Goal: Task Accomplishment & Management: Use online tool/utility

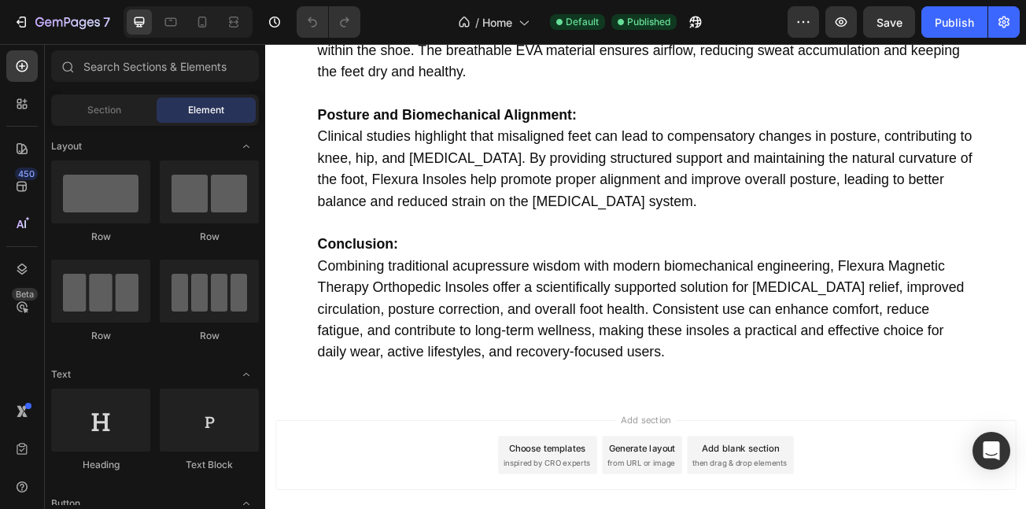
scroll to position [9396, 0]
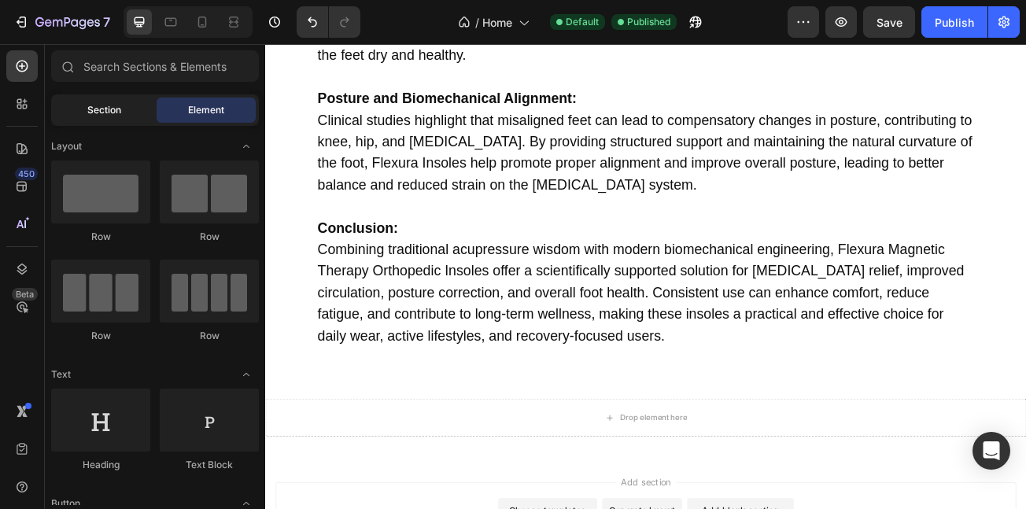
click at [111, 115] on span "Section" at bounding box center [104, 110] width 34 height 14
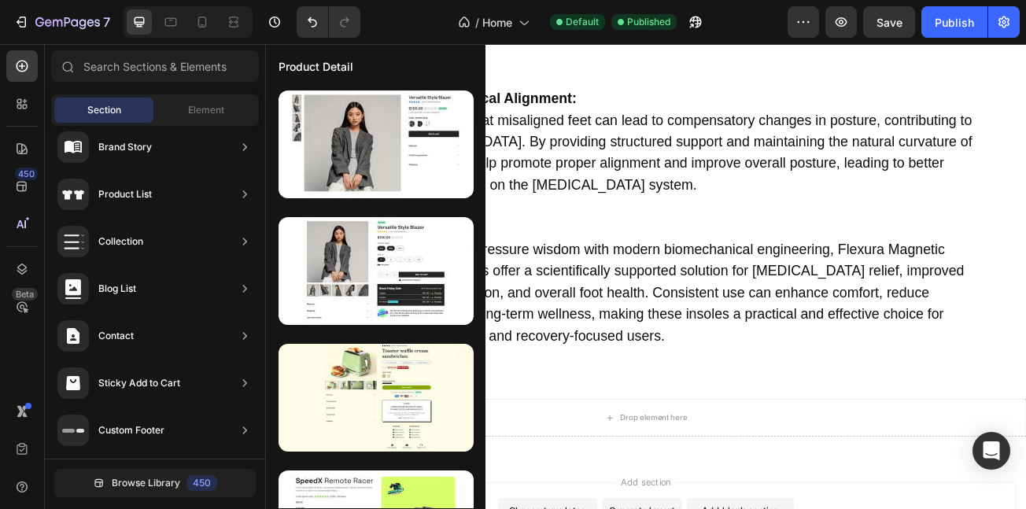
scroll to position [0, 0]
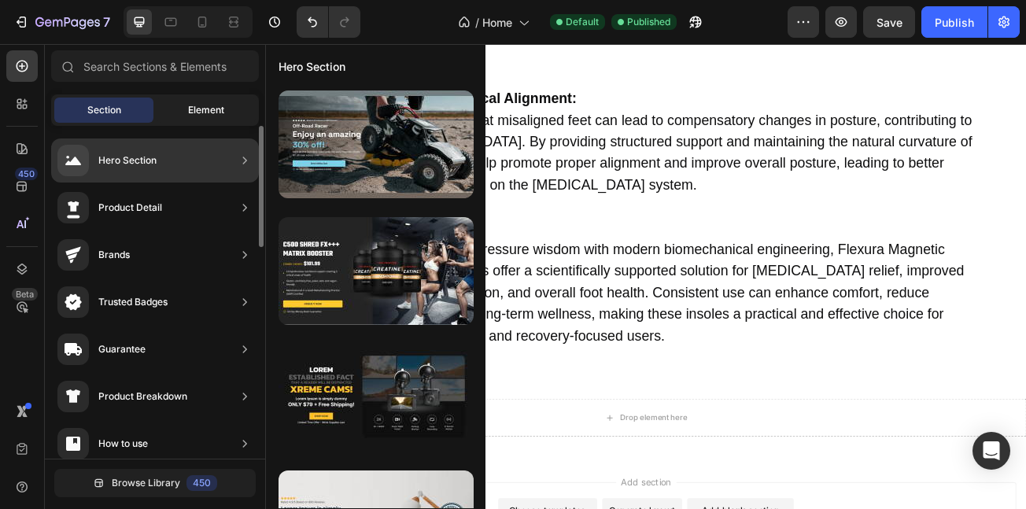
click at [197, 105] on span "Element" at bounding box center [206, 110] width 36 height 14
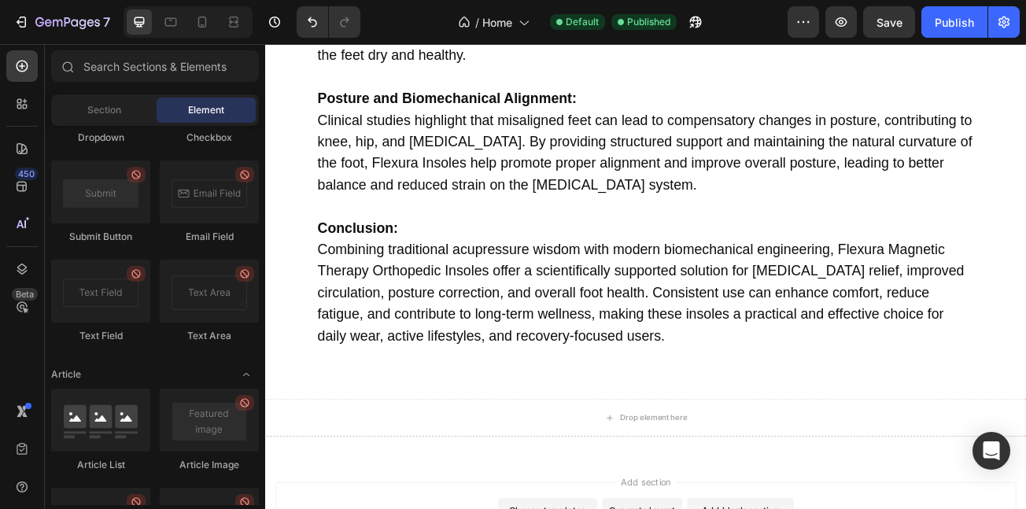
scroll to position [1259, 0]
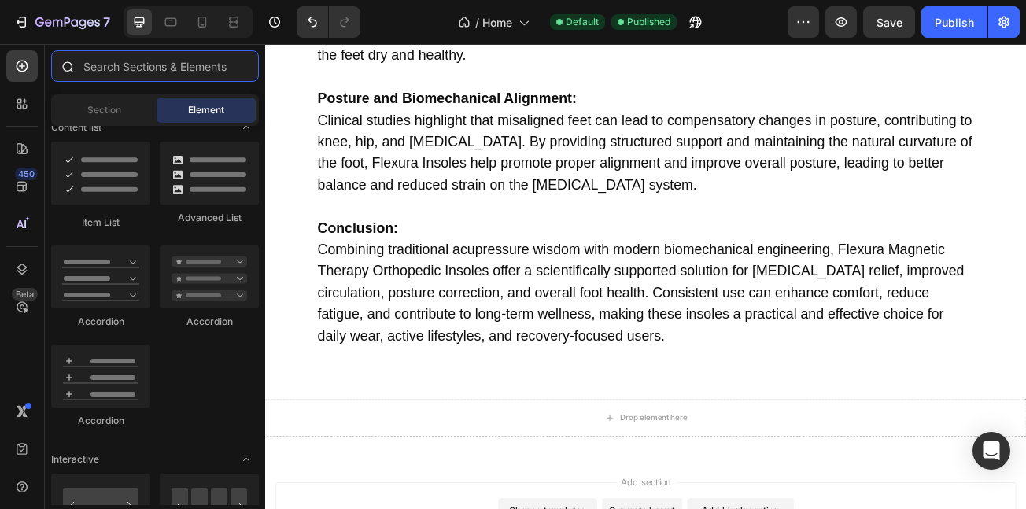
click at [130, 76] on input "text" at bounding box center [155, 65] width 208 height 31
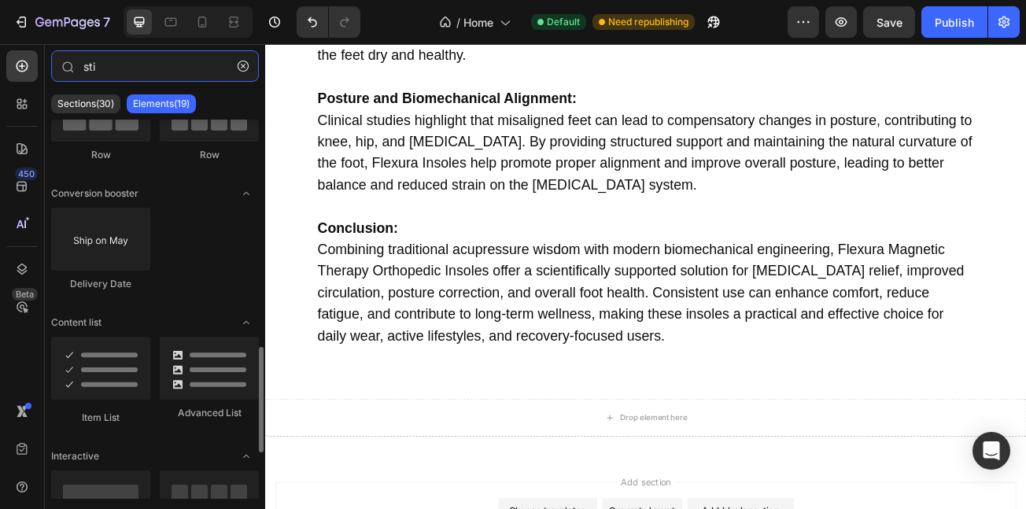
scroll to position [290, 0]
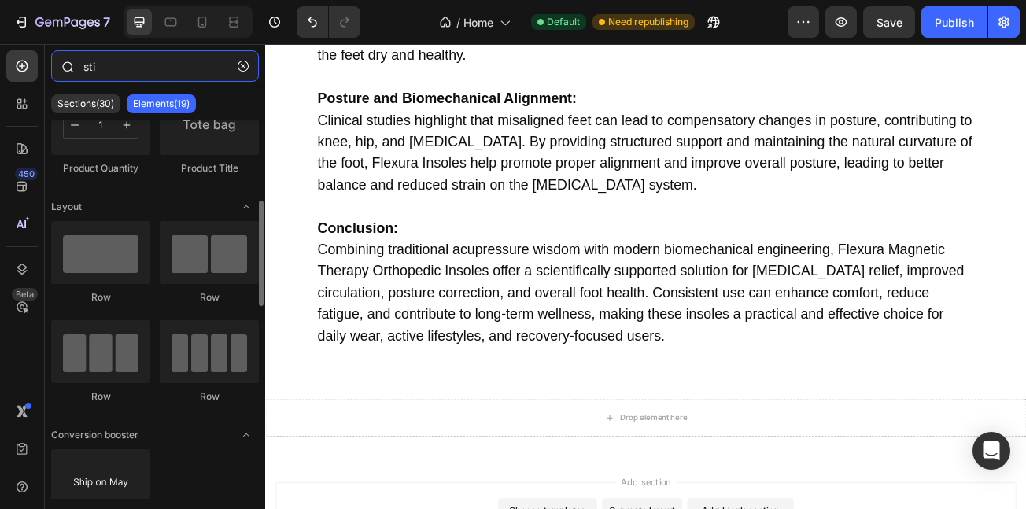
click at [153, 70] on input "sti" at bounding box center [155, 65] width 208 height 31
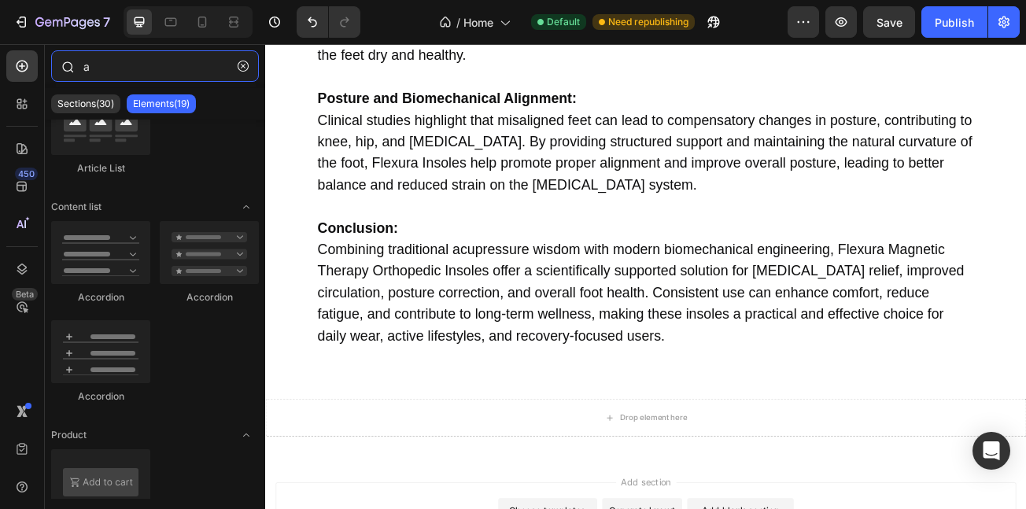
scroll to position [0, 0]
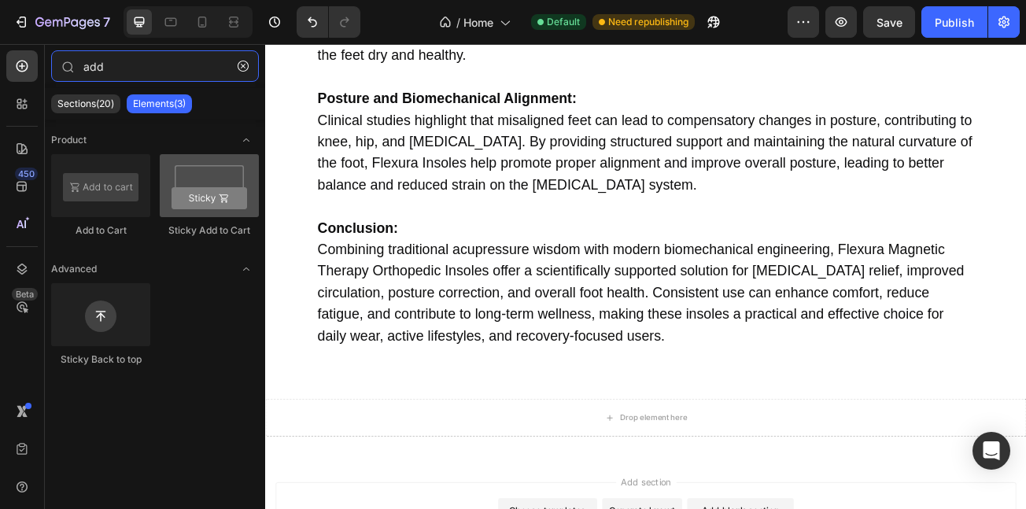
type input "add"
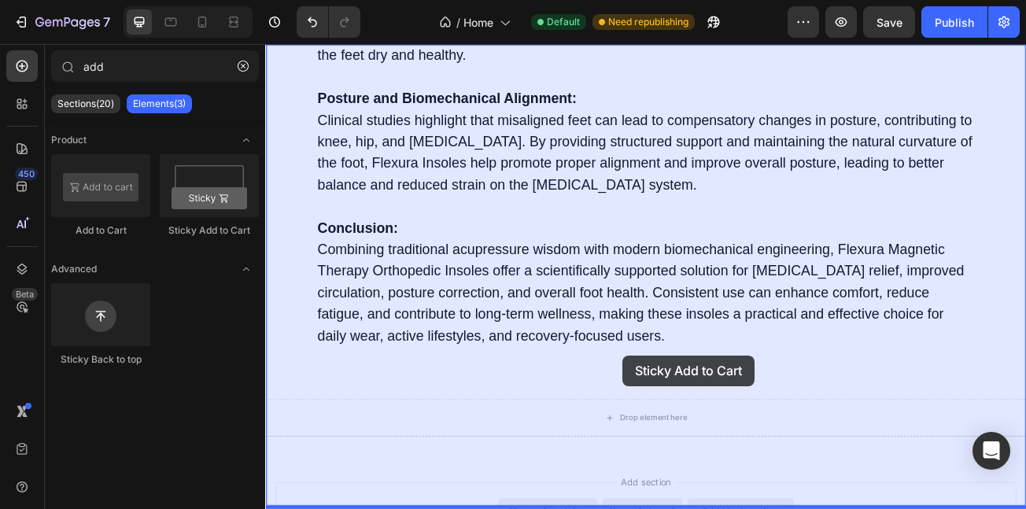
scroll to position [9494, 0]
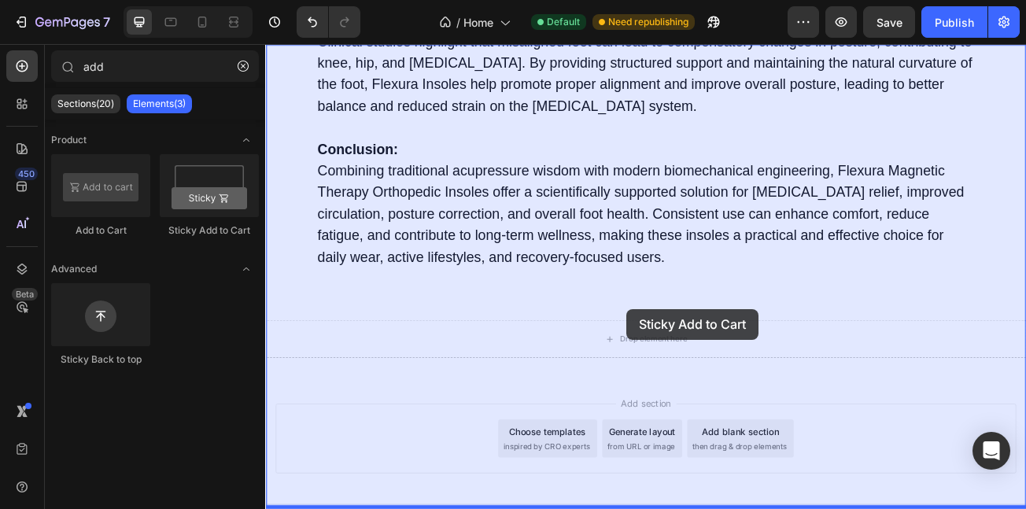
drag, startPoint x: 480, startPoint y: 240, endPoint x: 713, endPoint y: 373, distance: 268.1
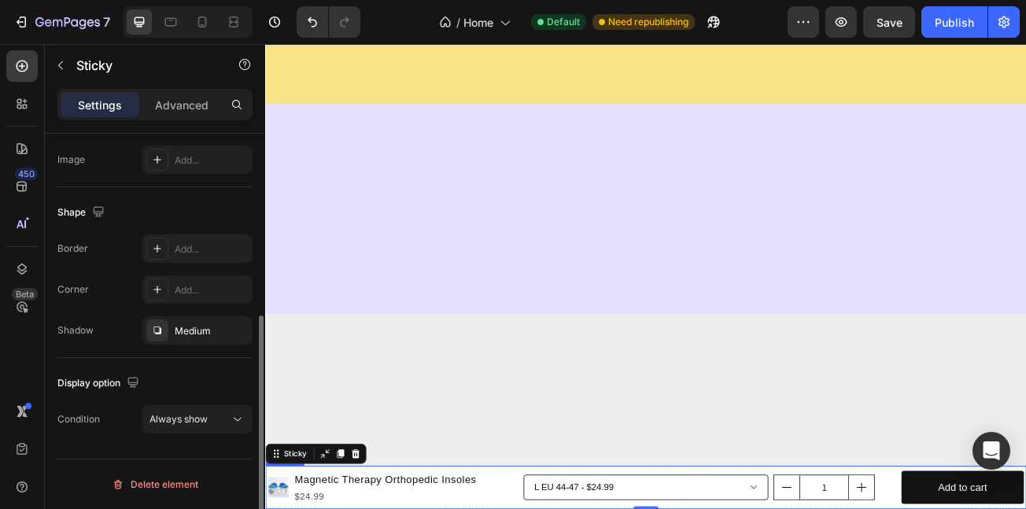
scroll to position [9434, 0]
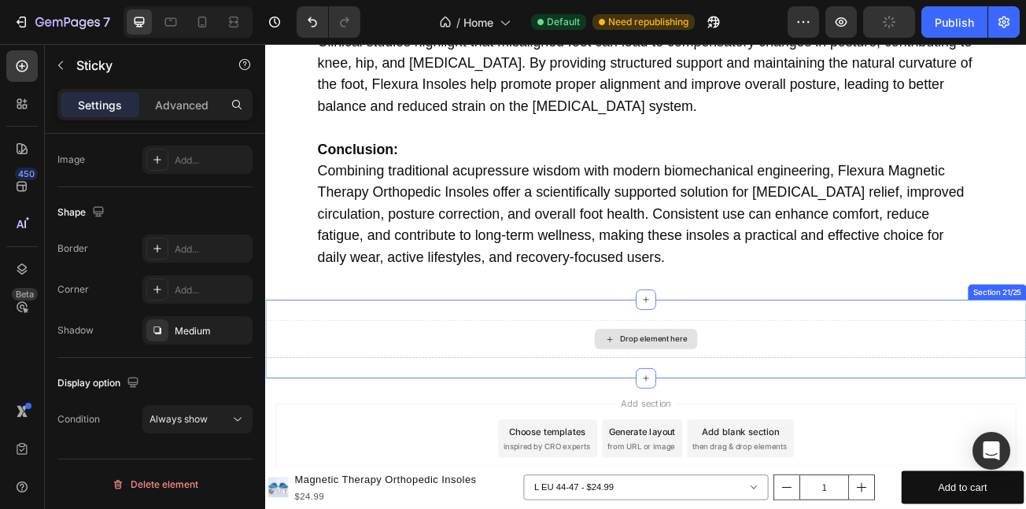
click at [688, 404] on icon at bounding box center [692, 410] width 13 height 13
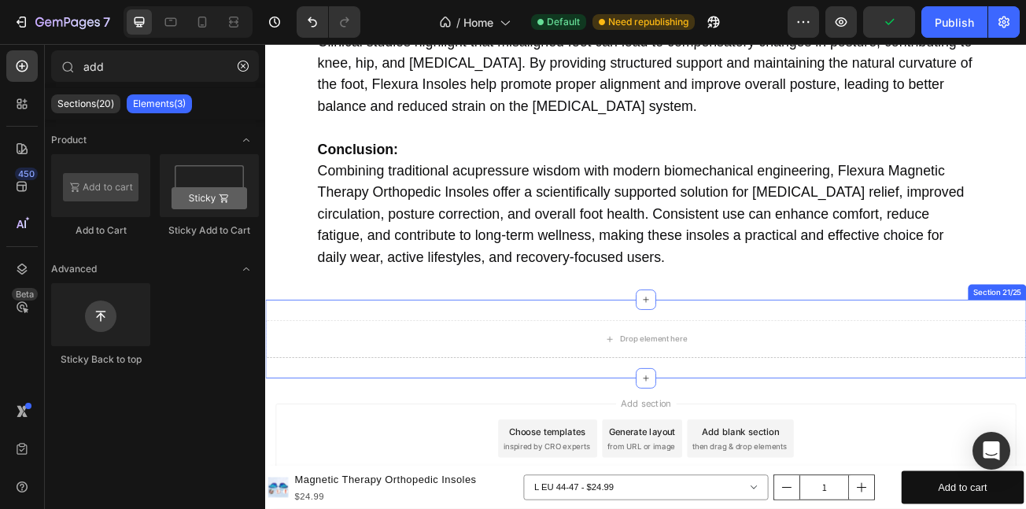
click at [554, 386] on div "Drop element here" at bounding box center [737, 409] width 944 height 47
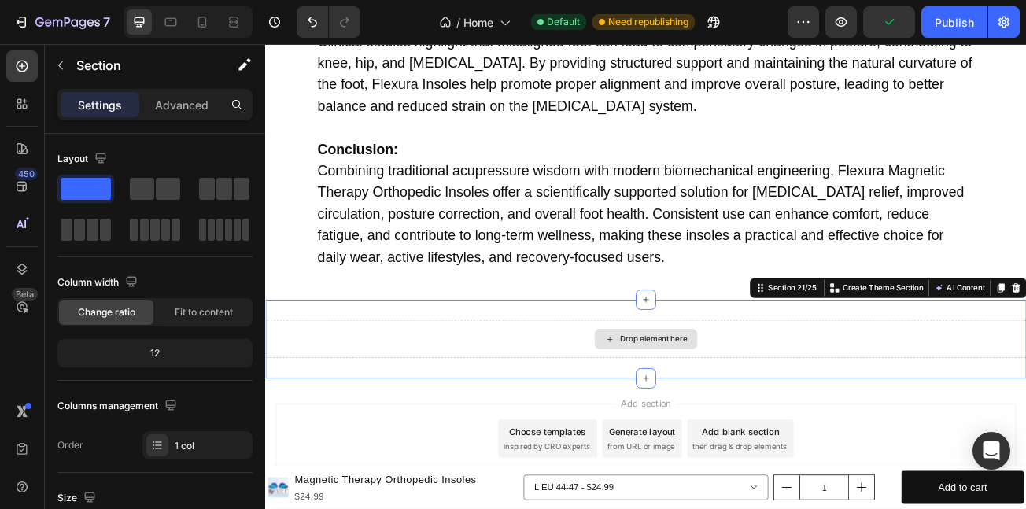
drag, startPoint x: 562, startPoint y: 363, endPoint x: 572, endPoint y: 354, distance: 13.4
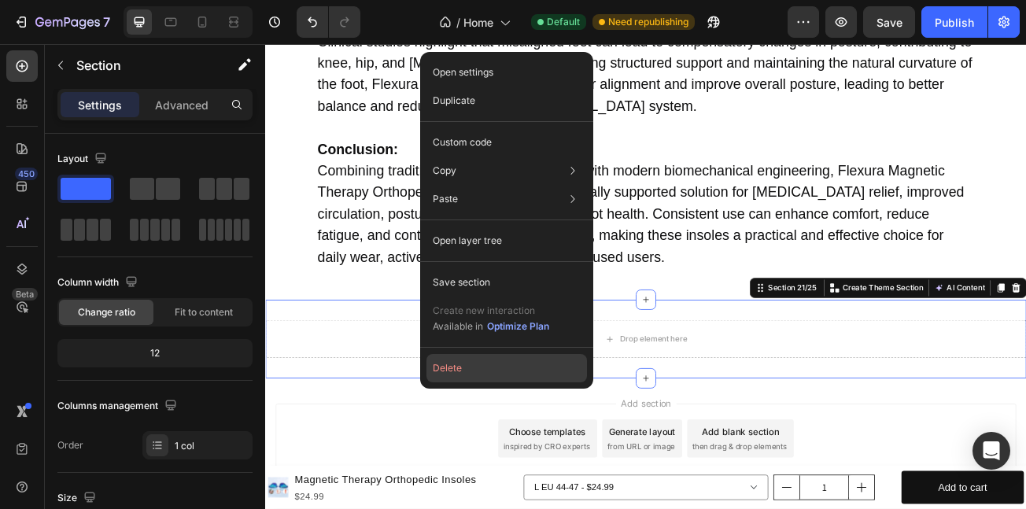
click at [455, 365] on button "Delete" at bounding box center [506, 368] width 160 height 28
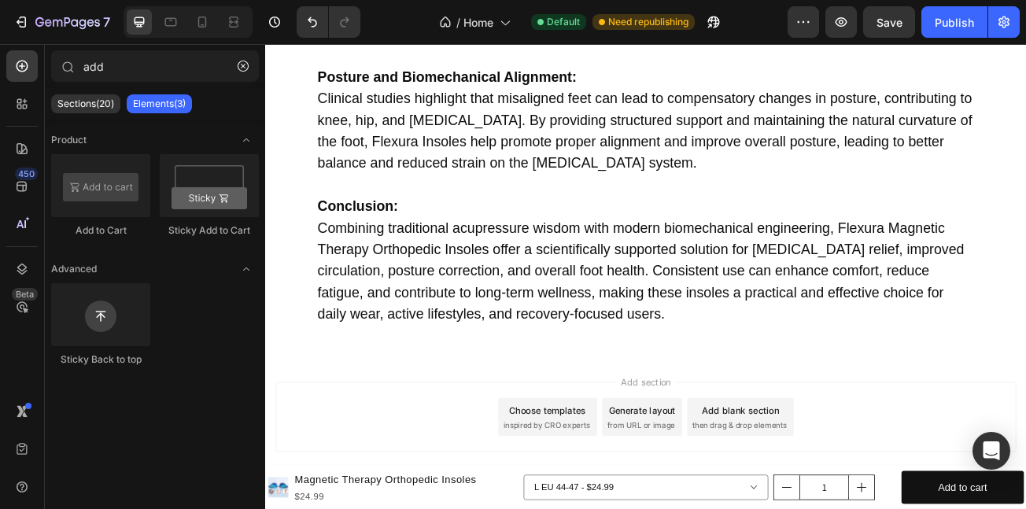
scroll to position [9337, 0]
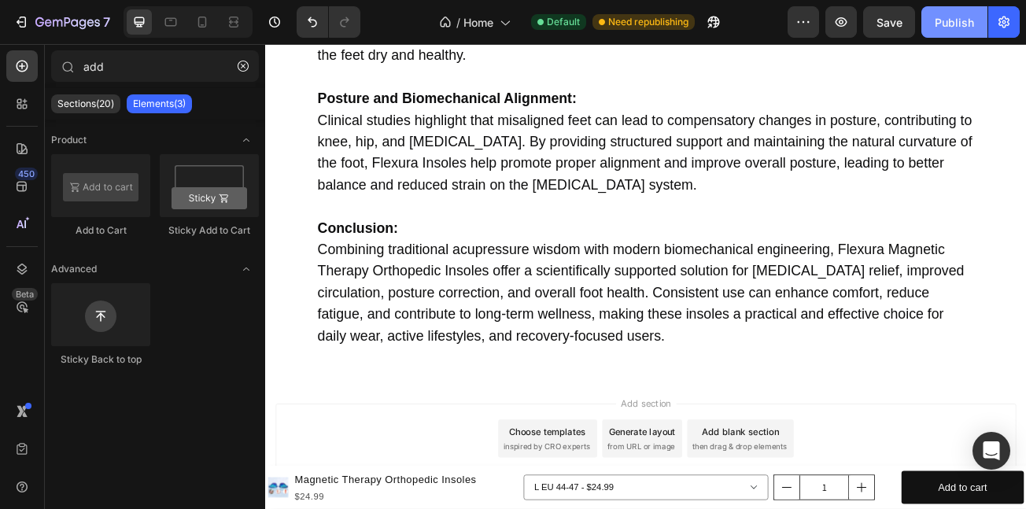
click at [947, 20] on div "Publish" at bounding box center [954, 22] width 39 height 17
click at [957, 11] on button "Publish" at bounding box center [954, 21] width 66 height 31
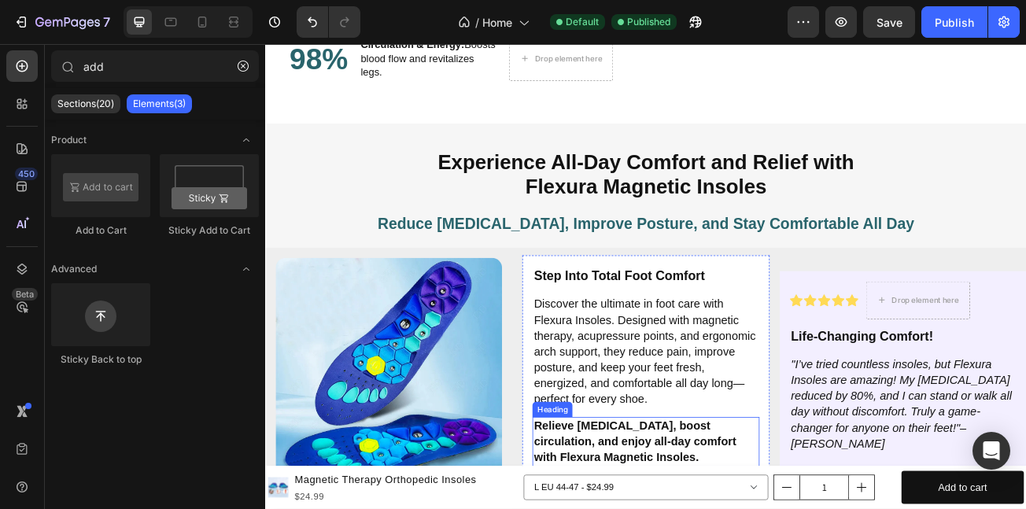
scroll to position [2430, 0]
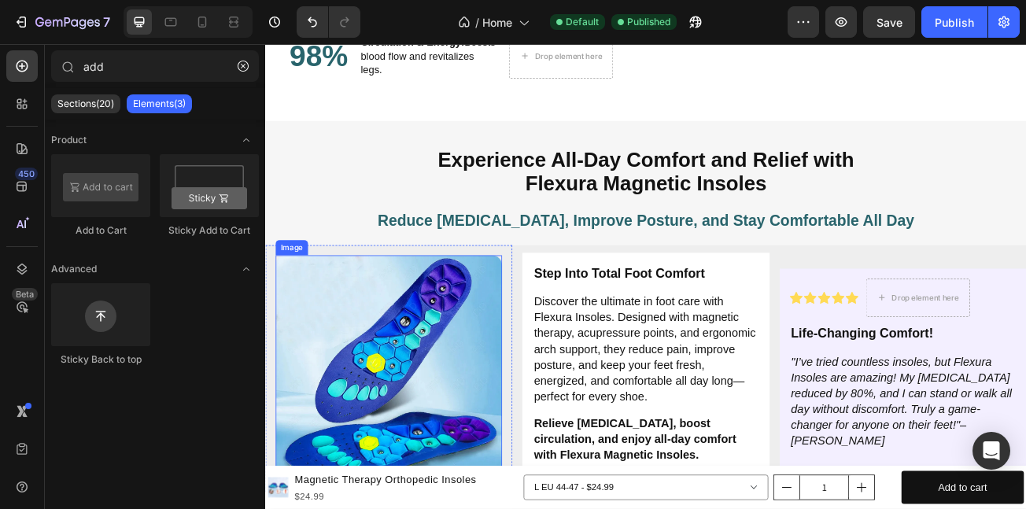
click at [492, 503] on img at bounding box center [418, 446] width 281 height 281
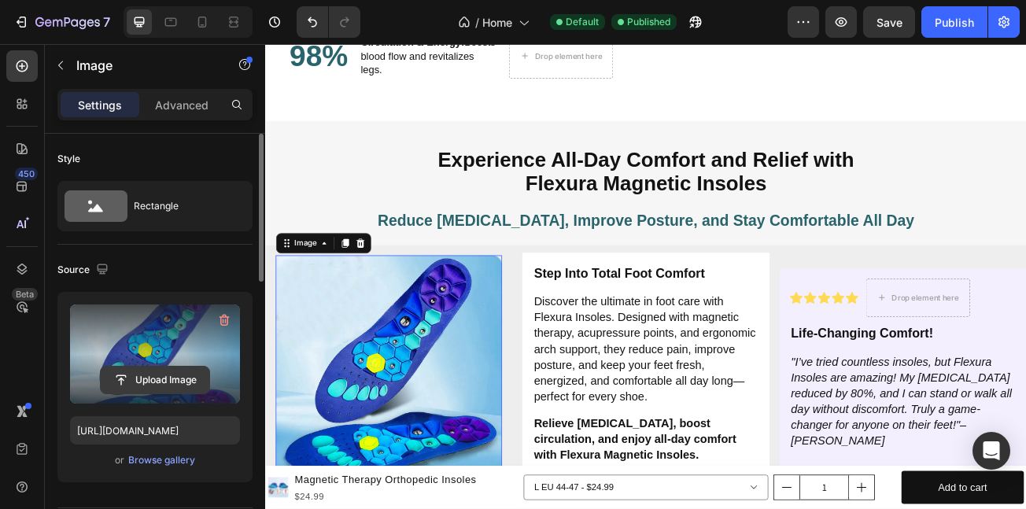
click at [171, 378] on input "file" at bounding box center [155, 380] width 109 height 27
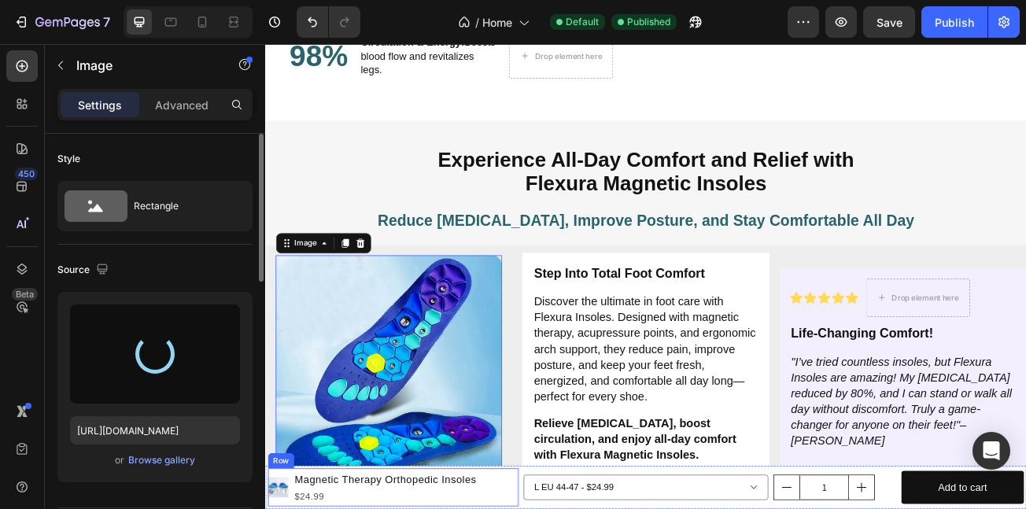
type input "https://cdn.shopify.com/s/files/1/0710/4669/3031/files/gempages_581287367915078…"
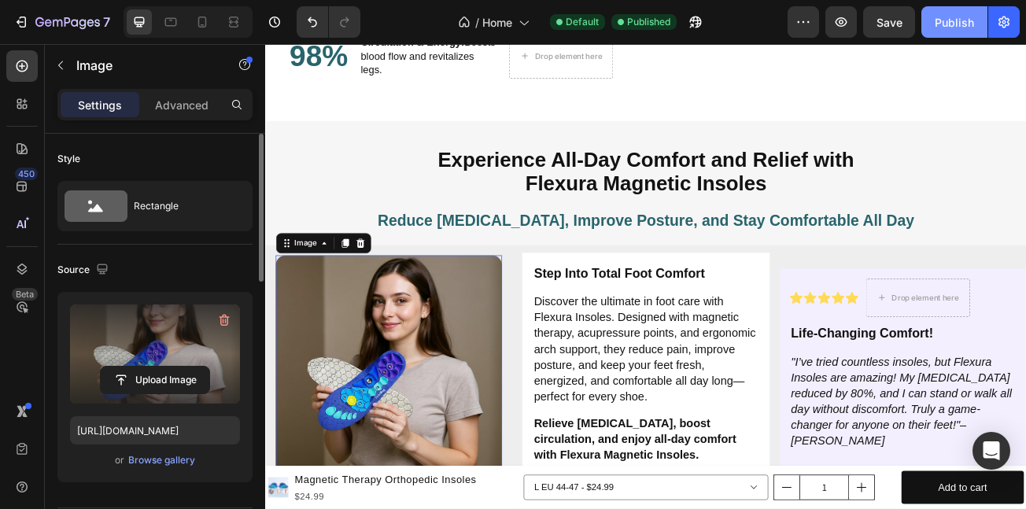
click at [935, 28] on div "Publish" at bounding box center [954, 22] width 39 height 17
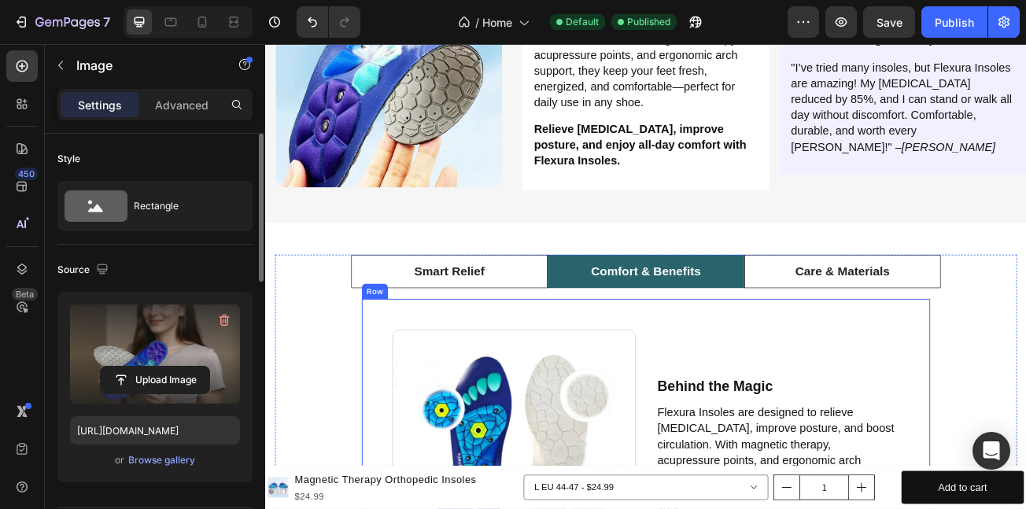
scroll to position [3416, 0]
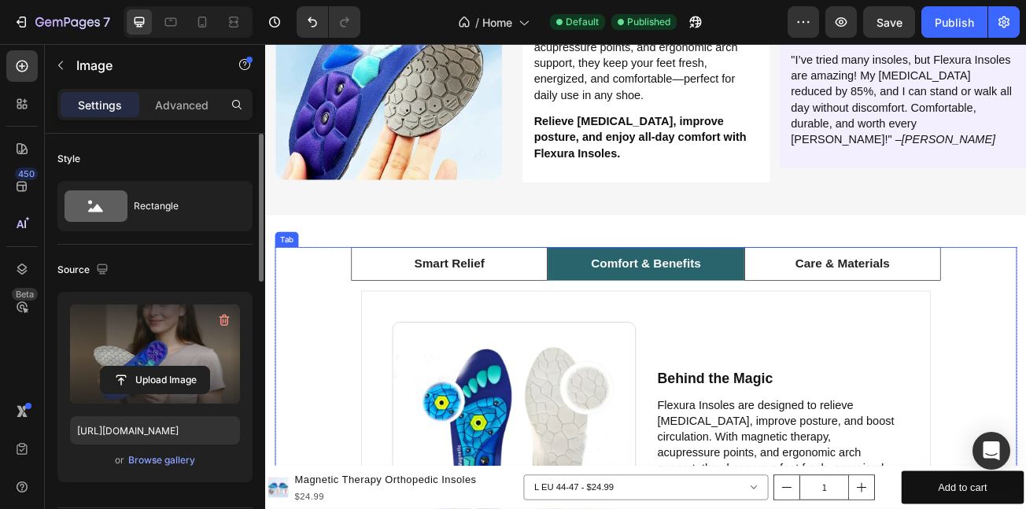
click at [687, 320] on li "Comfort & Benefits" at bounding box center [737, 317] width 244 height 42
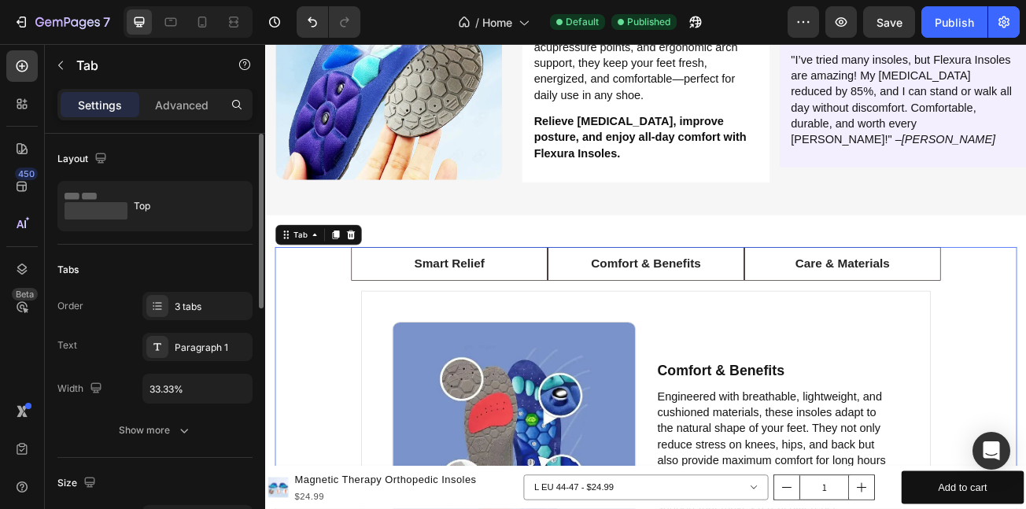
drag, startPoint x: 474, startPoint y: 300, endPoint x: 555, endPoint y: 337, distance: 88.4
click at [476, 305] on p "Smart Relief" at bounding box center [493, 316] width 87 height 23
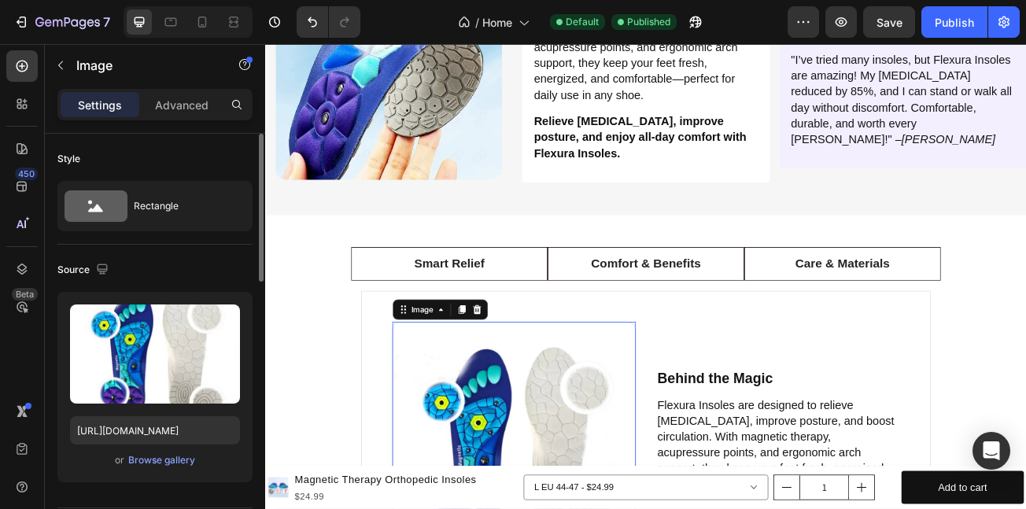
click at [142, 469] on div "or Browse gallery" at bounding box center [155, 460] width 170 height 19
click at [149, 461] on div "Browse gallery" at bounding box center [161, 460] width 67 height 14
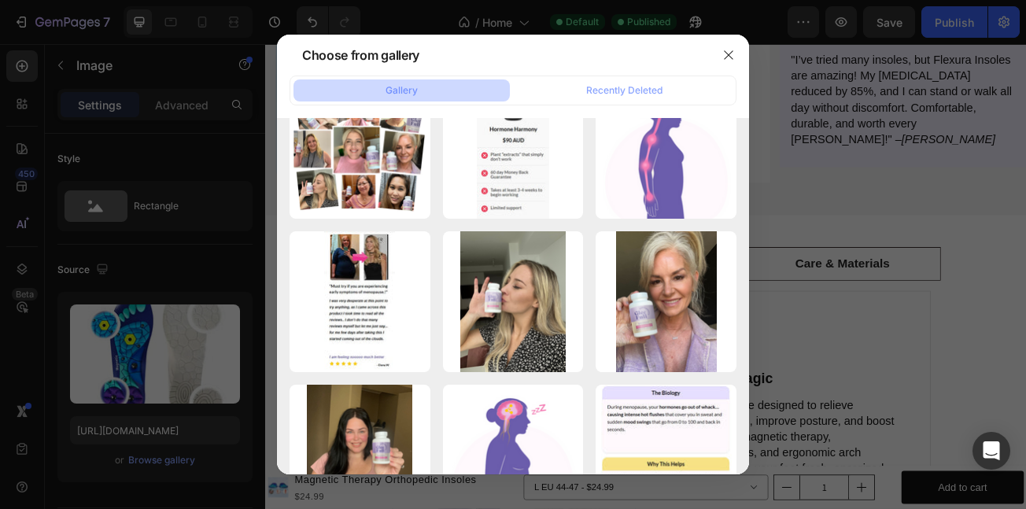
scroll to position [0, 0]
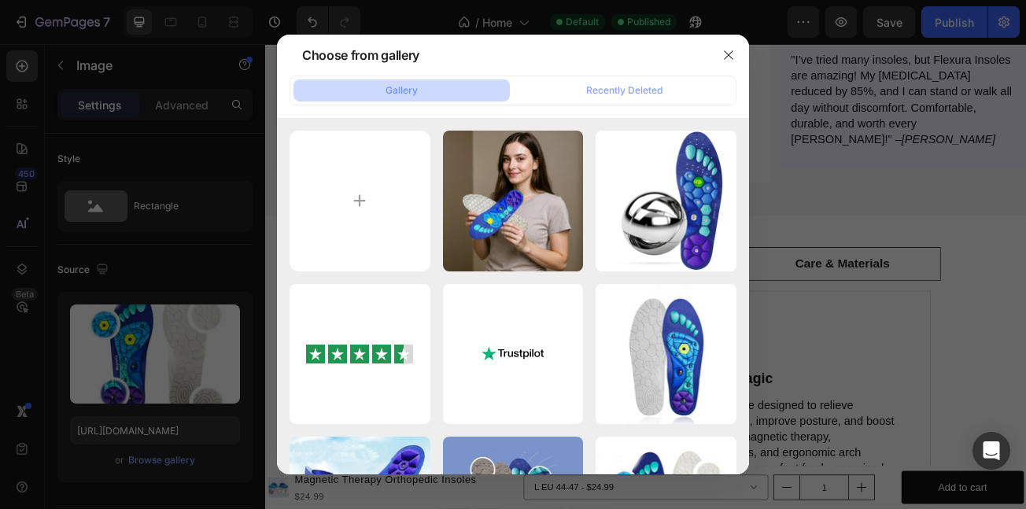
click at [439, 105] on div "Gallery Recently Deleted" at bounding box center [513, 91] width 447 height 30
click at [433, 94] on button "Gallery" at bounding box center [401, 90] width 216 height 22
click at [367, 215] on input "file" at bounding box center [360, 201] width 141 height 141
type input "C:\fakepath\perple 20.webp"
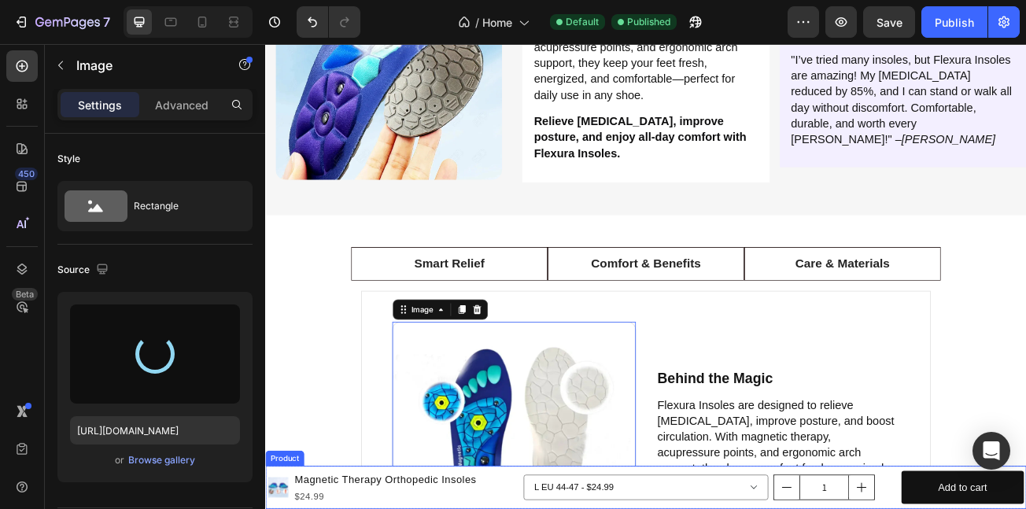
type input "https://cdn.shopify.com/s/files/1/0710/4669/3031/files/gempages_581287367915078…"
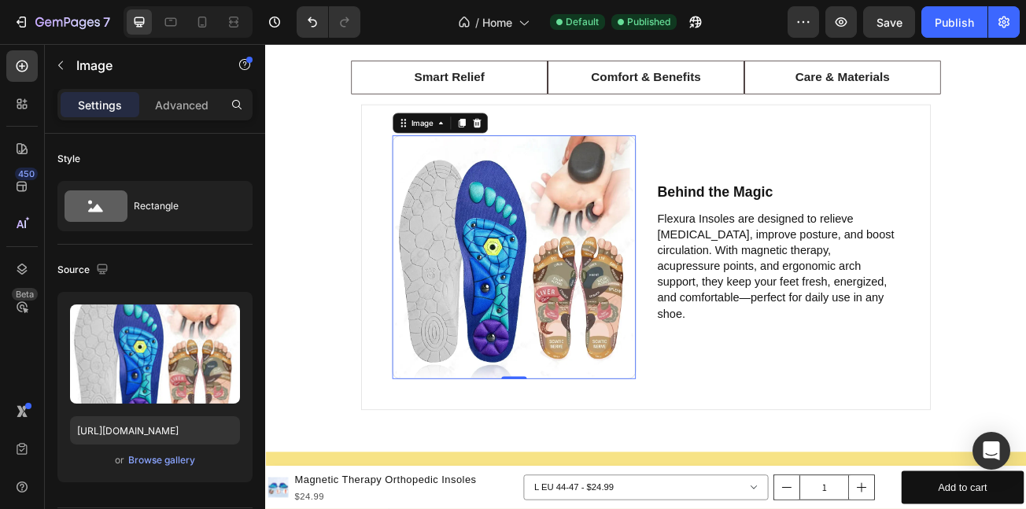
scroll to position [3741, 0]
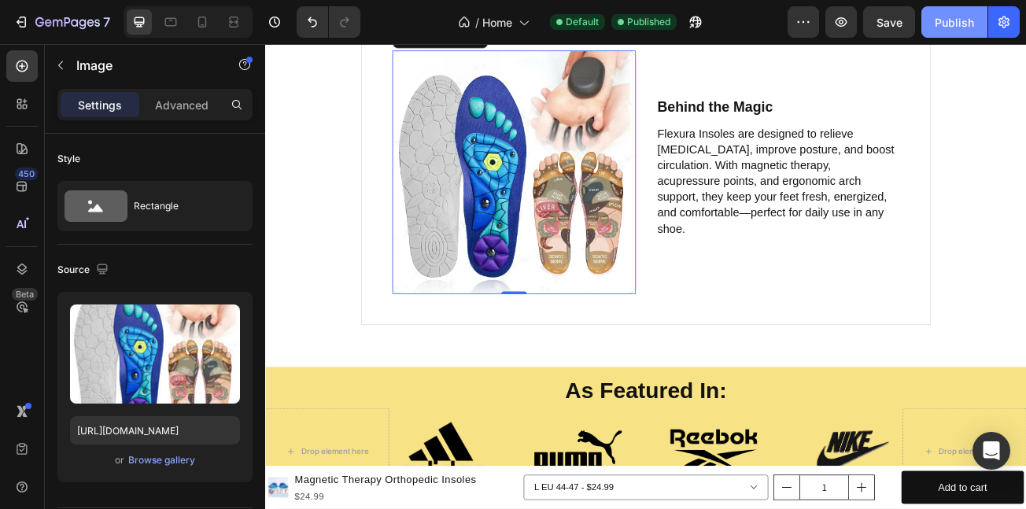
click at [943, 20] on div "Publish" at bounding box center [954, 22] width 39 height 17
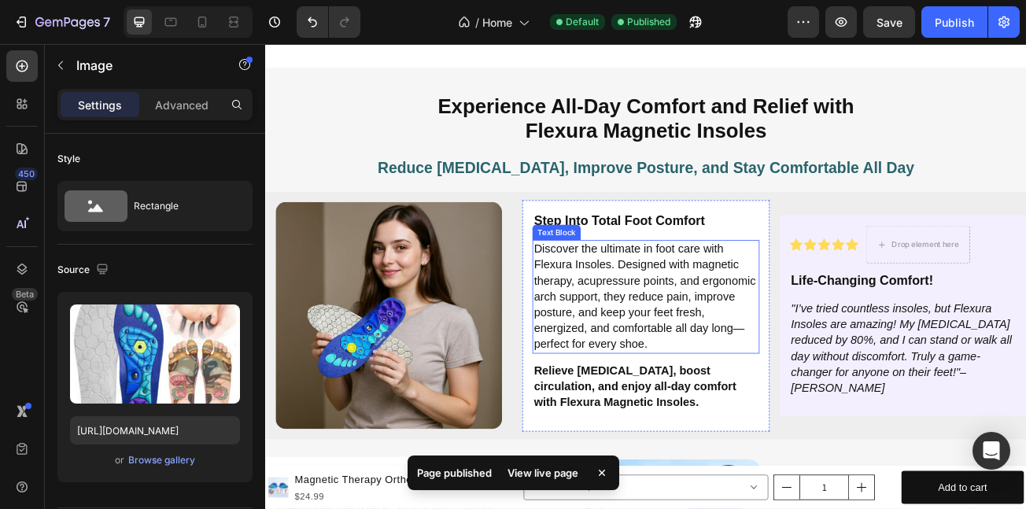
scroll to position [1223, 0]
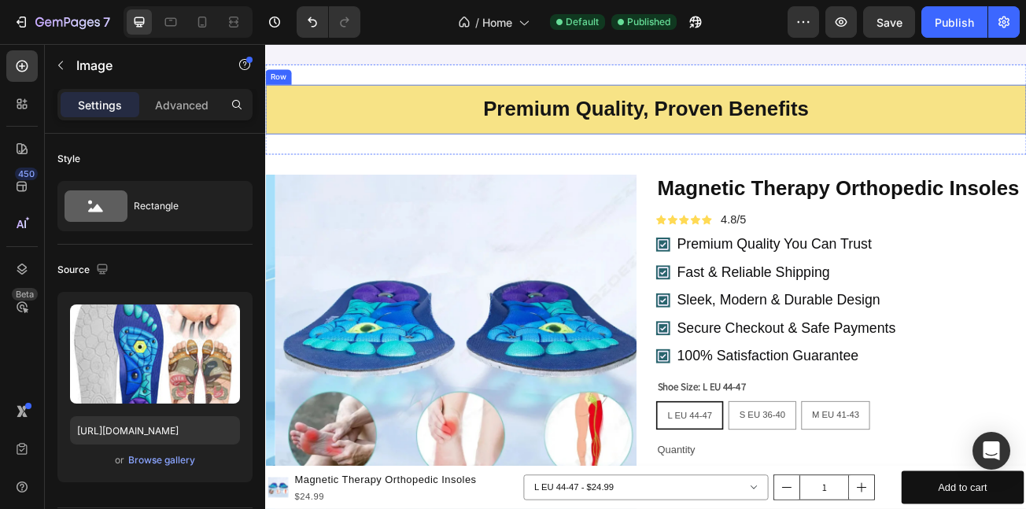
click at [600, 134] on h2 "Premium Quality, Proven Benefits" at bounding box center [737, 125] width 919 height 36
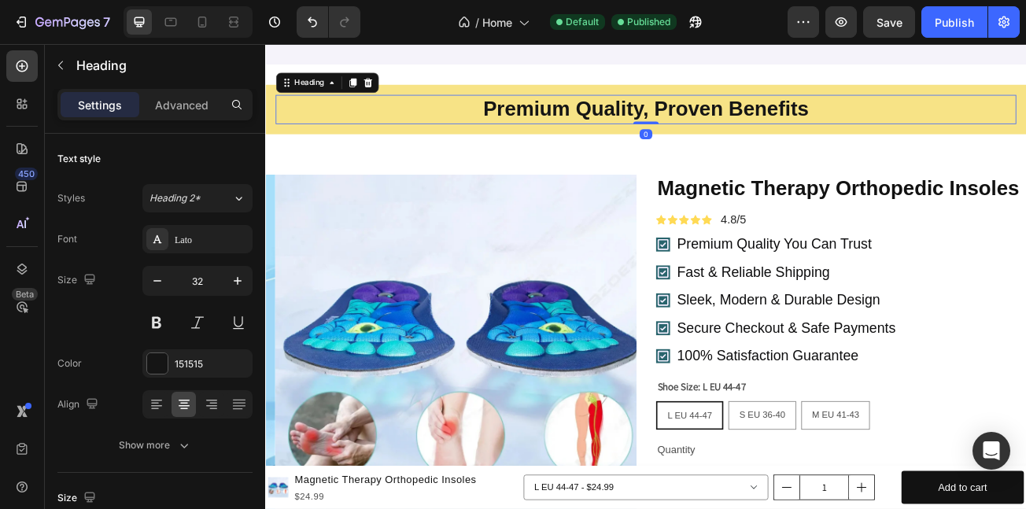
click at [626, 110] on h2 "Premium Quality, Proven Benefits" at bounding box center [737, 125] width 919 height 36
click at [626, 110] on p "Premium Quality, Proven Benefits" at bounding box center [737, 125] width 916 height 33
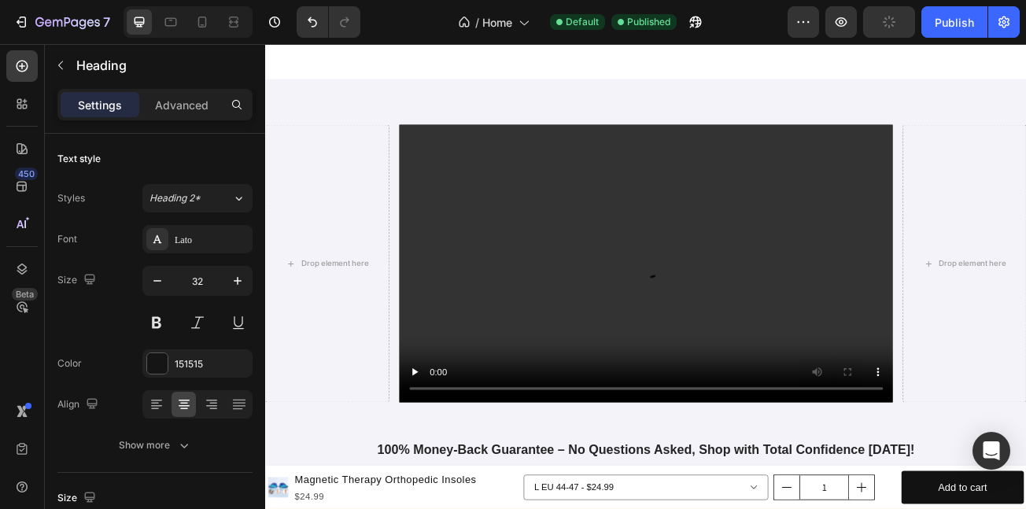
scroll to position [1139, 0]
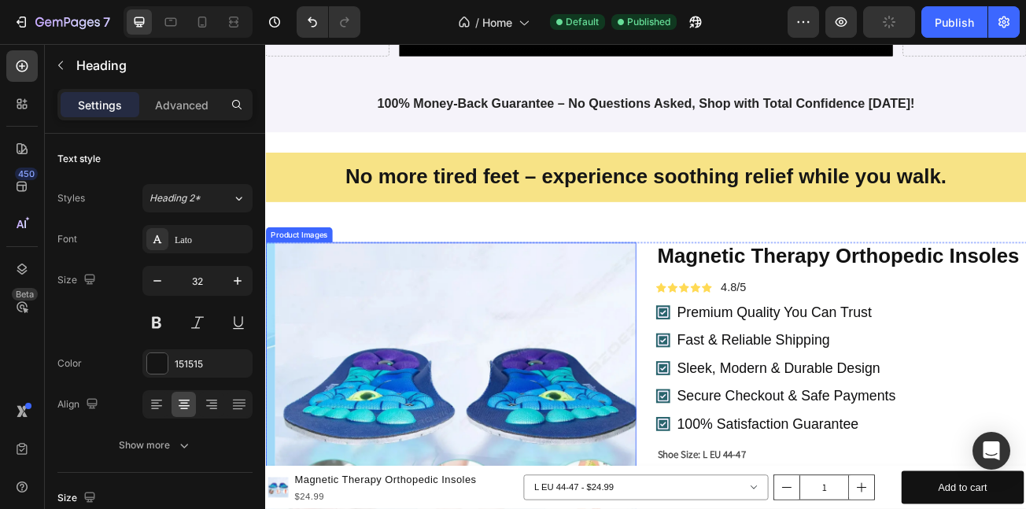
drag, startPoint x: 592, startPoint y: 128, endPoint x: 596, endPoint y: 334, distance: 205.4
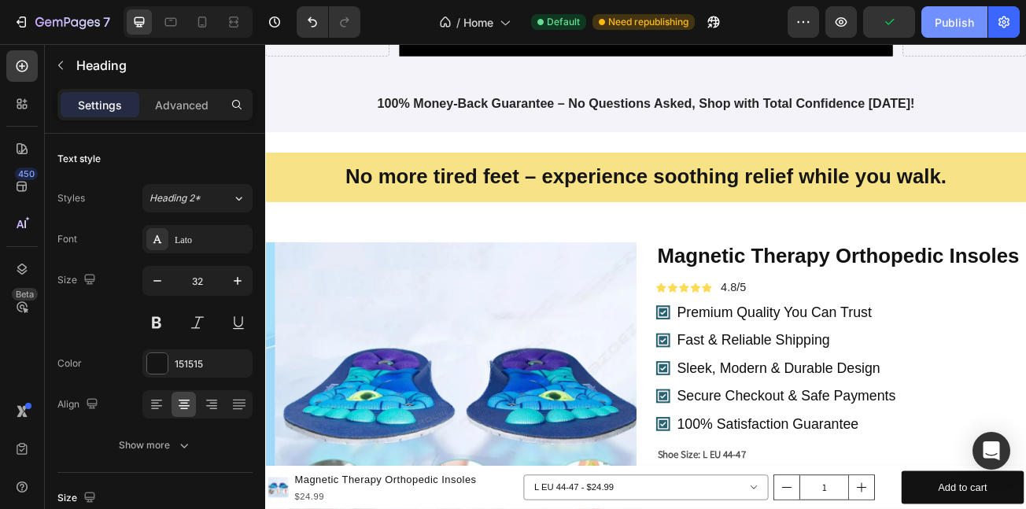
click at [935, 26] on div "Publish" at bounding box center [954, 22] width 39 height 17
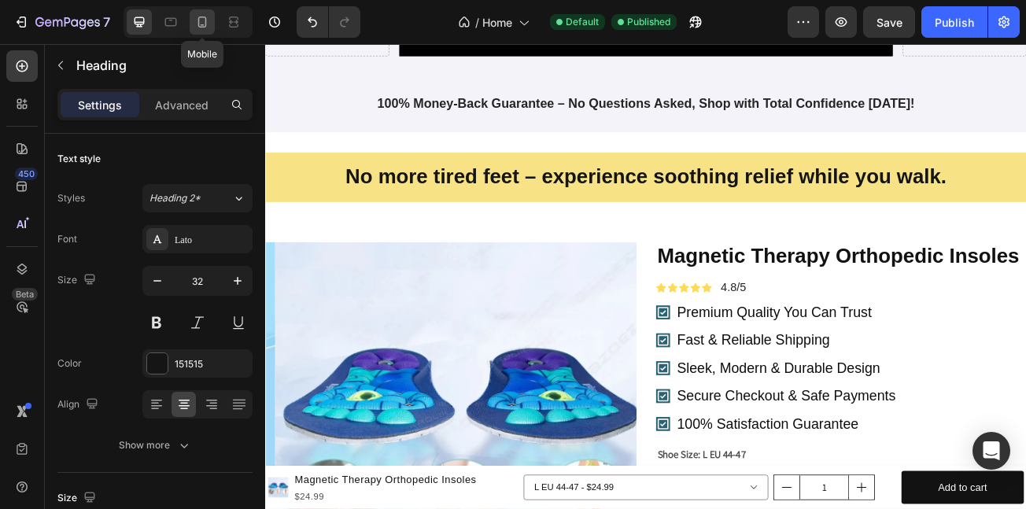
click at [202, 18] on icon at bounding box center [202, 22] width 16 height 16
type input "23"
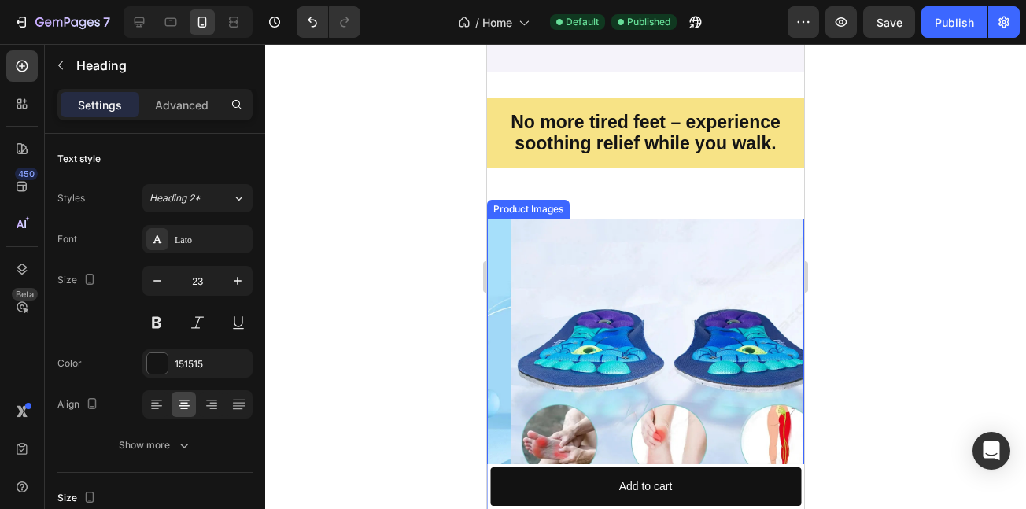
scroll to position [1264, 0]
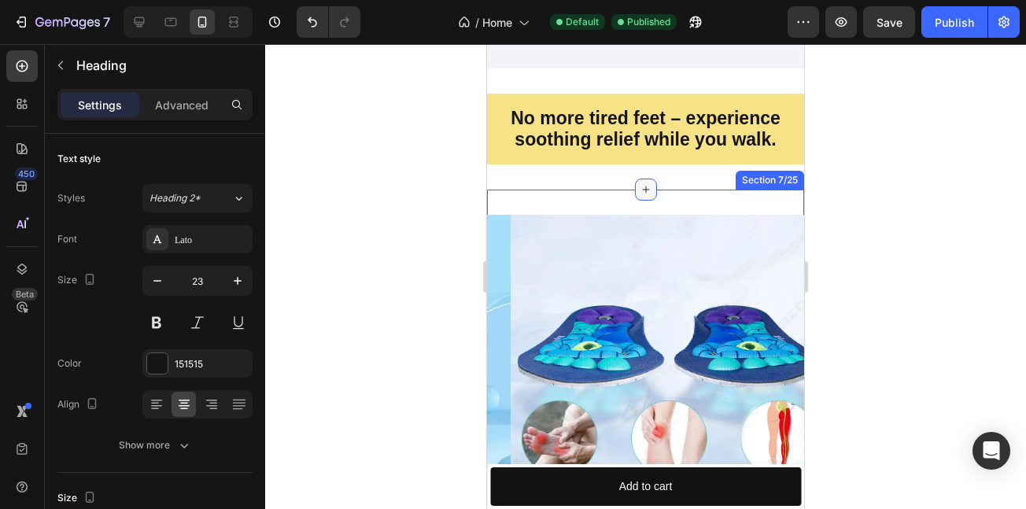
click at [642, 193] on icon at bounding box center [645, 189] width 7 height 7
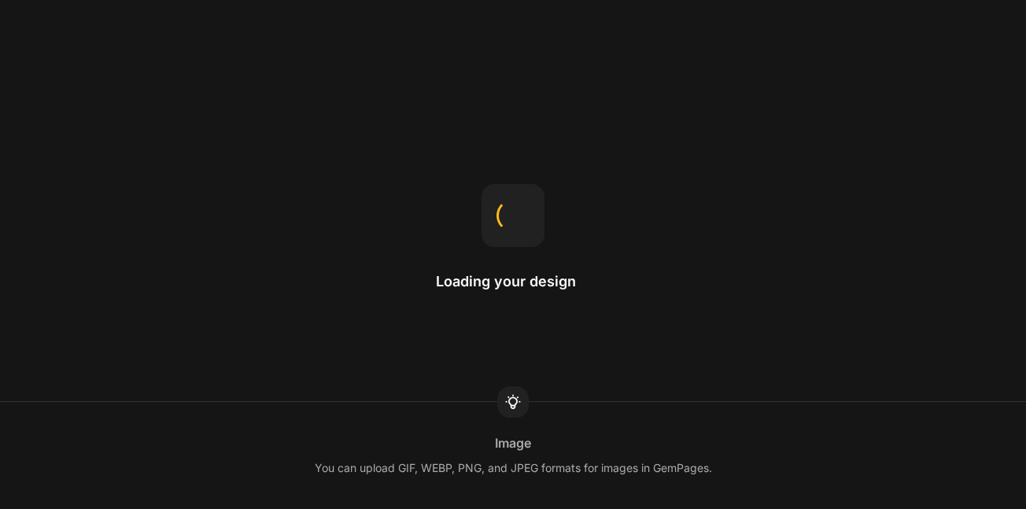
click at [394, 469] on div "You can upload GIF, WEBP, PNG, and JPEG formats for images in GemPages." at bounding box center [513, 468] width 397 height 19
click at [394, 469] on div "Right-click to open a menu where you can find the copy style and paste style ac…" at bounding box center [513, 468] width 442 height 19
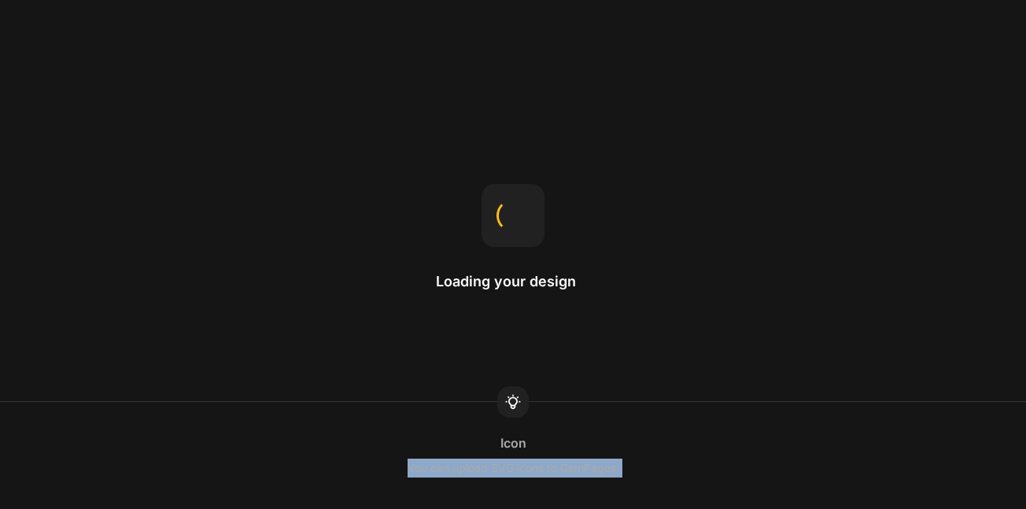
click at [394, 469] on div "Icon You can upload SVG icons to GemPages." at bounding box center [513, 455] width 1026 height 44
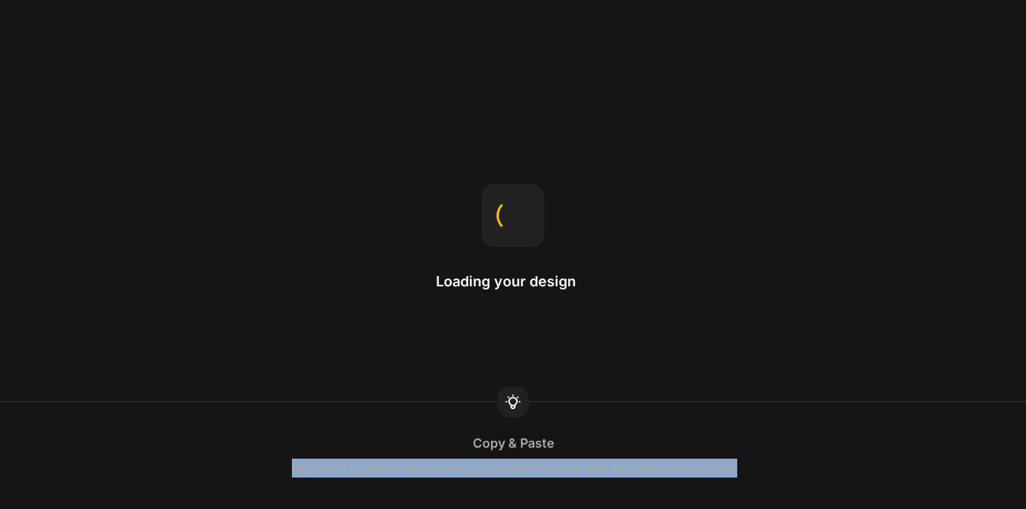
click at [749, 465] on div "Copy & Paste Right-click to open a menu where you can find the copy style and p…" at bounding box center [513, 455] width 1026 height 44
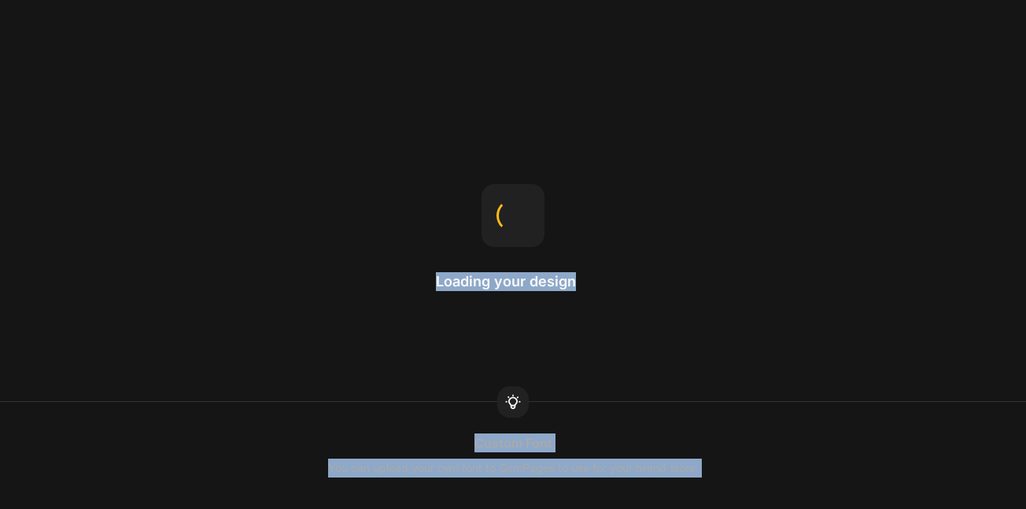
drag, startPoint x: 749, startPoint y: 465, endPoint x: 57, endPoint y: -95, distance: 889.9
click at [57, 0] on html "Loading your design Custom Font You can upload your own font to GemPages to use…" at bounding box center [513, 0] width 1026 height 0
click at [380, 467] on div "You can upload your own font to GemPages to use for your brand store." at bounding box center [513, 468] width 371 height 19
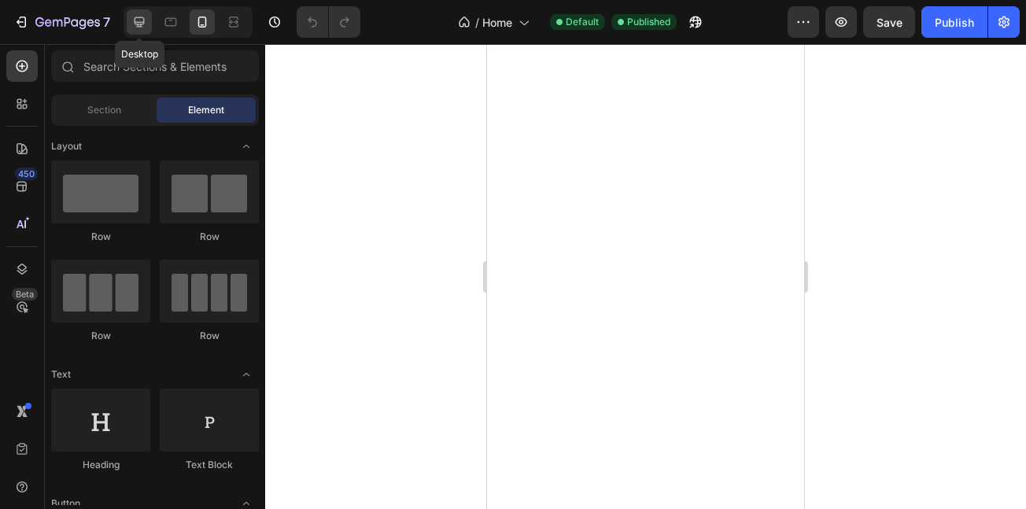
click at [139, 14] on icon at bounding box center [139, 22] width 16 height 16
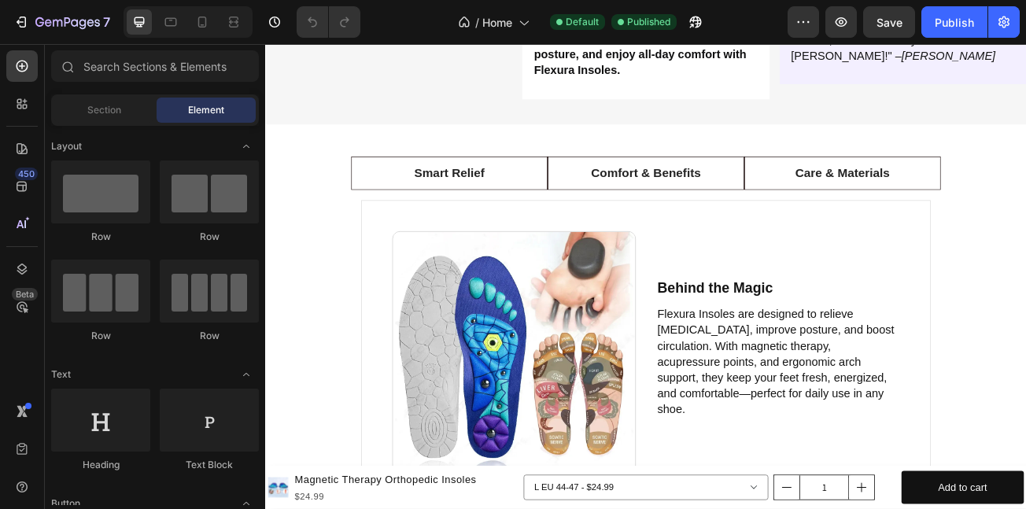
scroll to position [3153, 0]
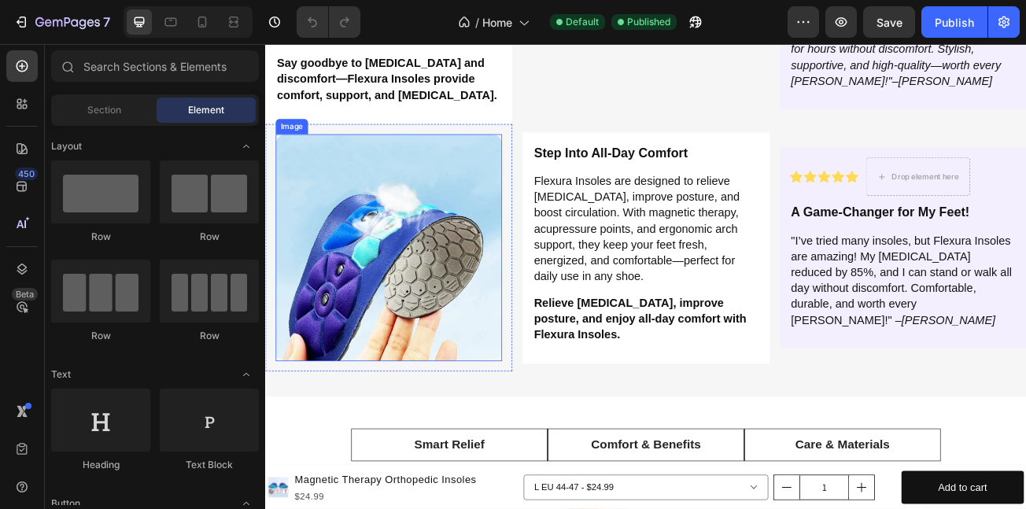
click at [436, 326] on img at bounding box center [418, 296] width 281 height 281
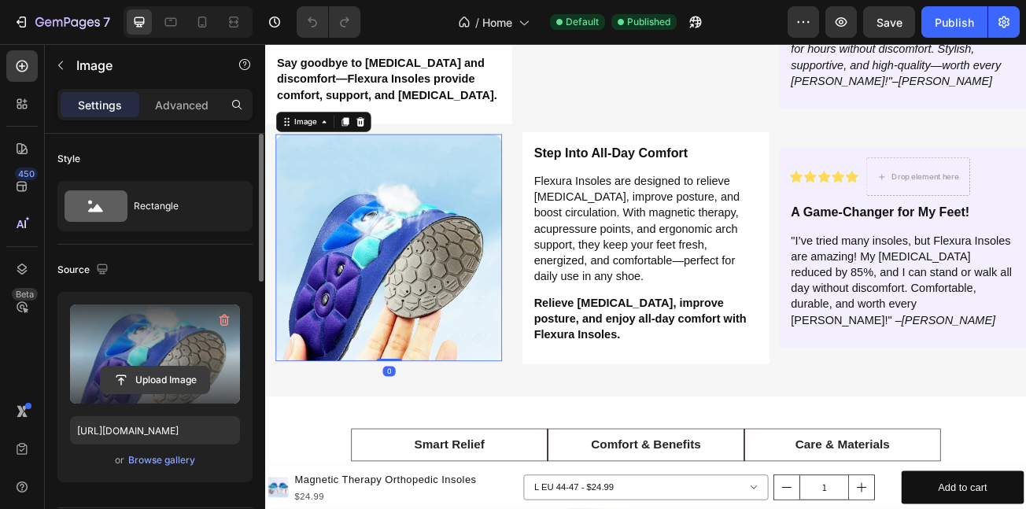
click at [175, 379] on input "file" at bounding box center [155, 380] width 109 height 27
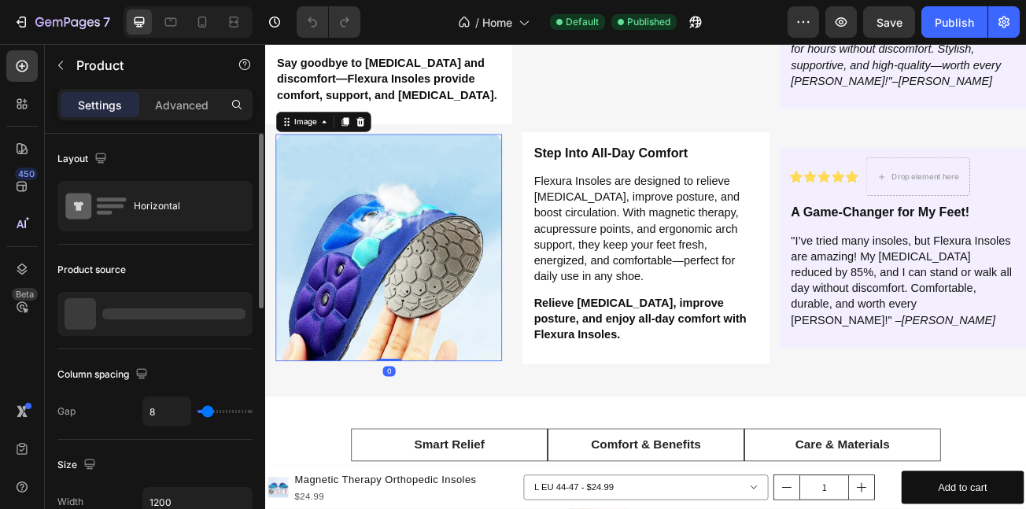
click at [444, 395] on img at bounding box center [418, 296] width 281 height 281
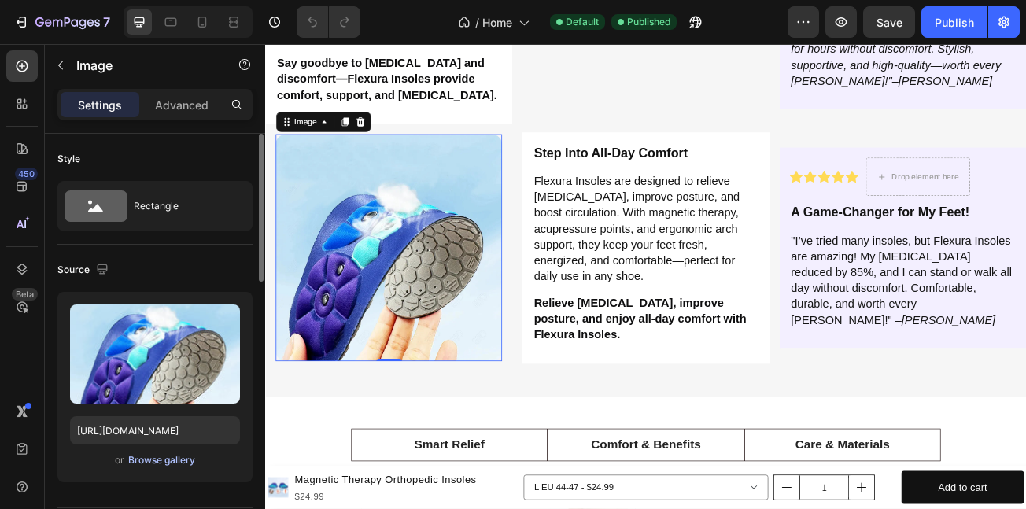
click at [158, 466] on div "Browse gallery" at bounding box center [161, 460] width 67 height 14
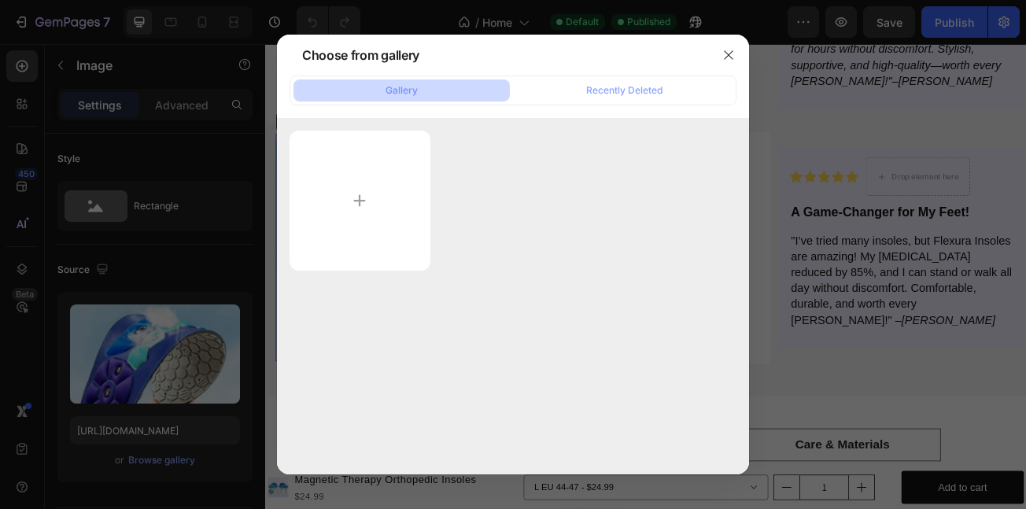
drag, startPoint x: 0, startPoint y: 372, endPoint x: 0, endPoint y: 404, distance: 32.3
click at [0, 378] on div at bounding box center [513, 254] width 1026 height 509
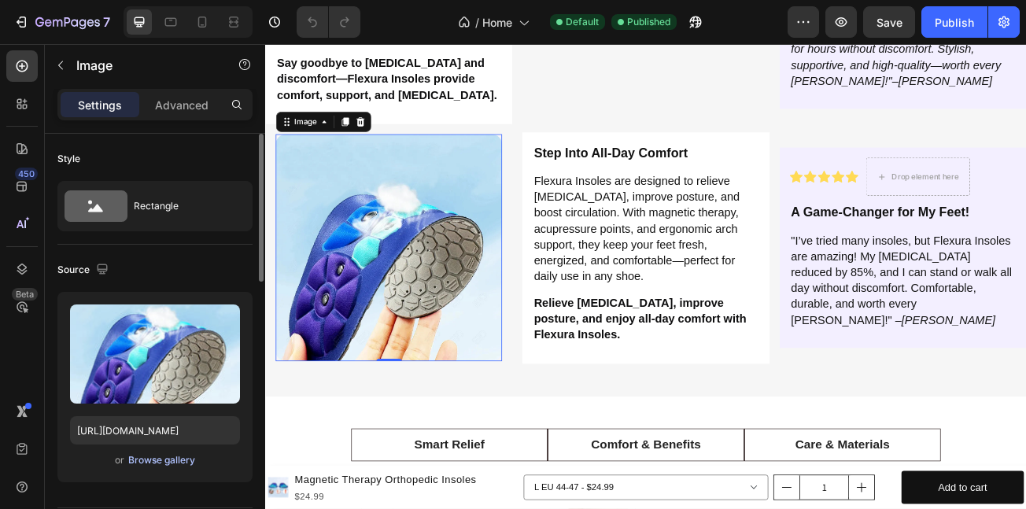
click at [160, 458] on div "Browse gallery" at bounding box center [161, 460] width 67 height 14
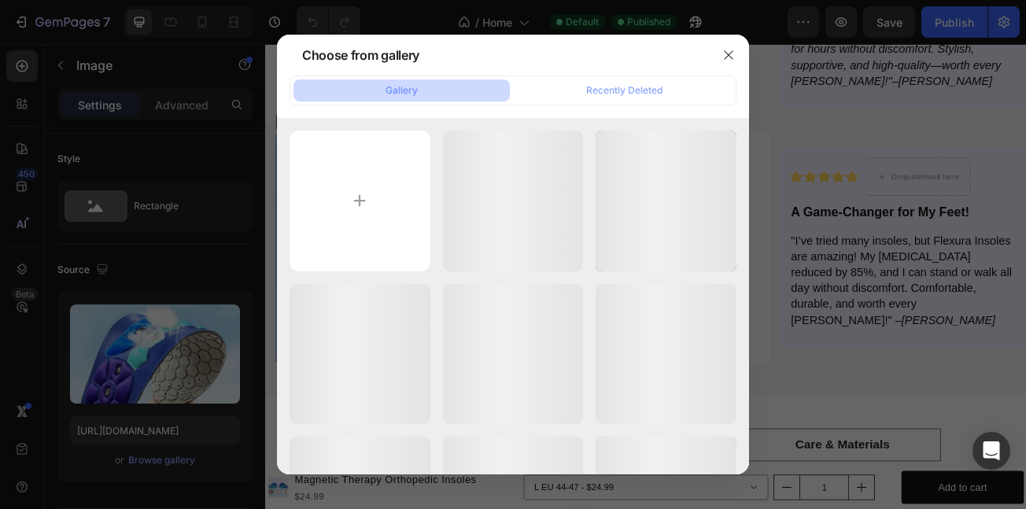
click at [131, 472] on div at bounding box center [513, 254] width 1026 height 509
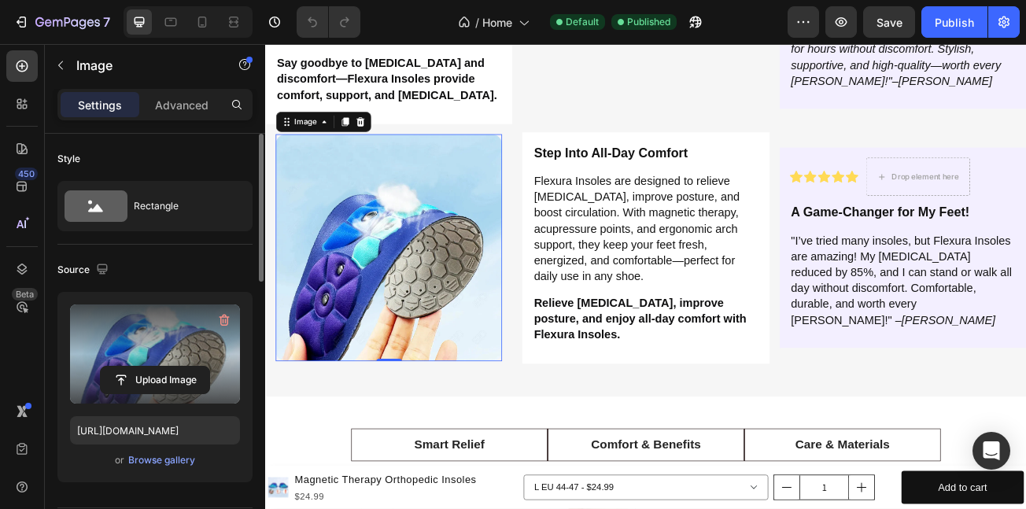
click at [164, 363] on label at bounding box center [155, 353] width 170 height 99
click at [164, 367] on input "file" at bounding box center [155, 380] width 109 height 27
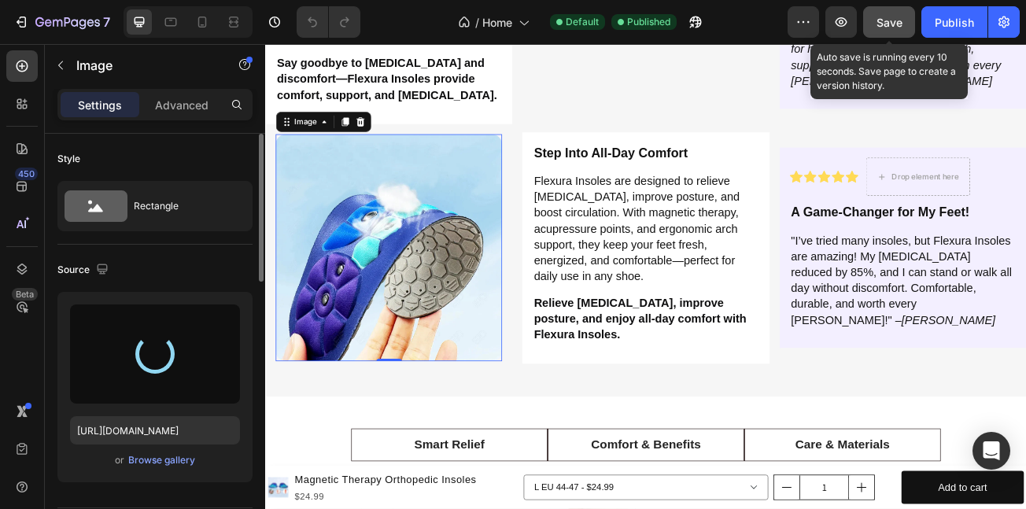
click at [895, 22] on span "Save" at bounding box center [889, 22] width 26 height 13
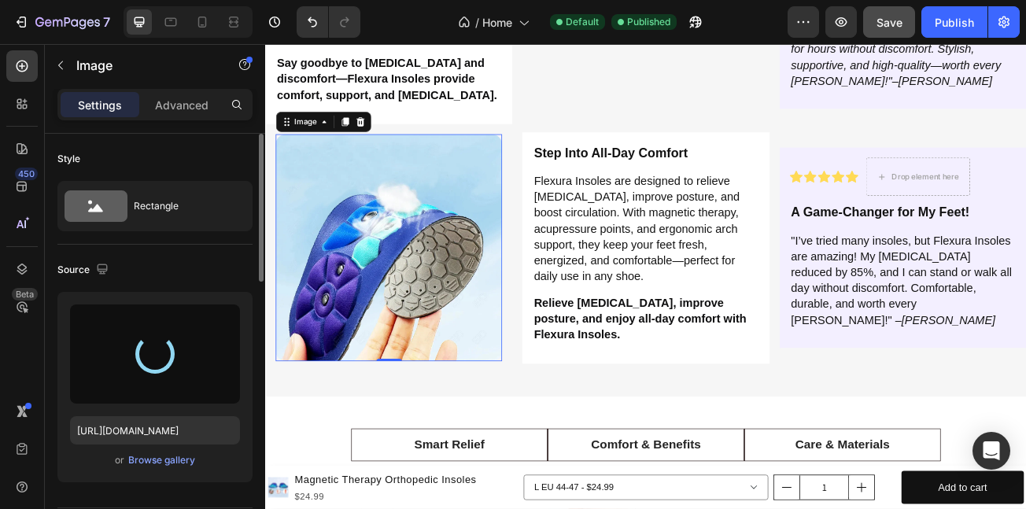
type input "[URL][DOMAIN_NAME]"
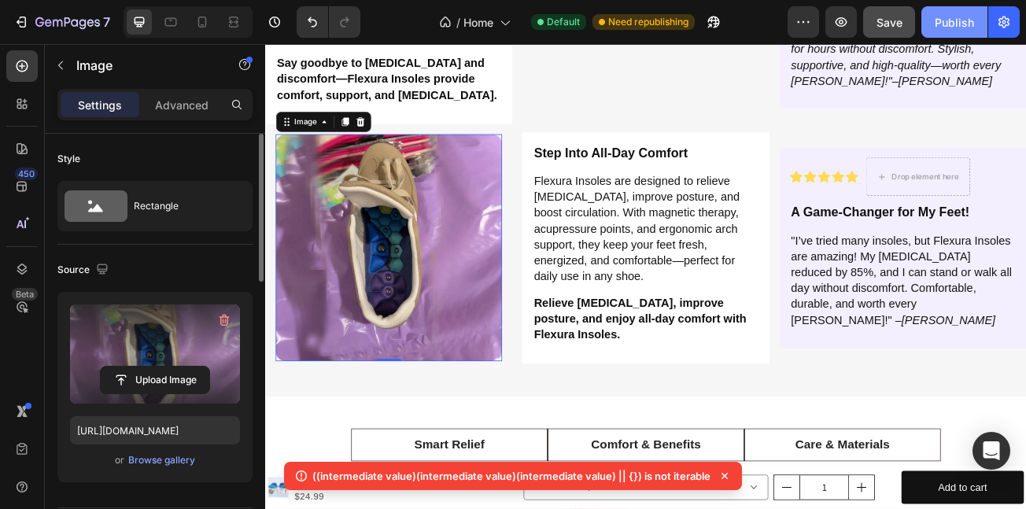
drag, startPoint x: 963, startPoint y: 15, endPoint x: 856, endPoint y: 15, distance: 107.0
click at [963, 15] on div "Publish" at bounding box center [954, 22] width 39 height 17
click at [724, 476] on icon at bounding box center [725, 476] width 16 height 16
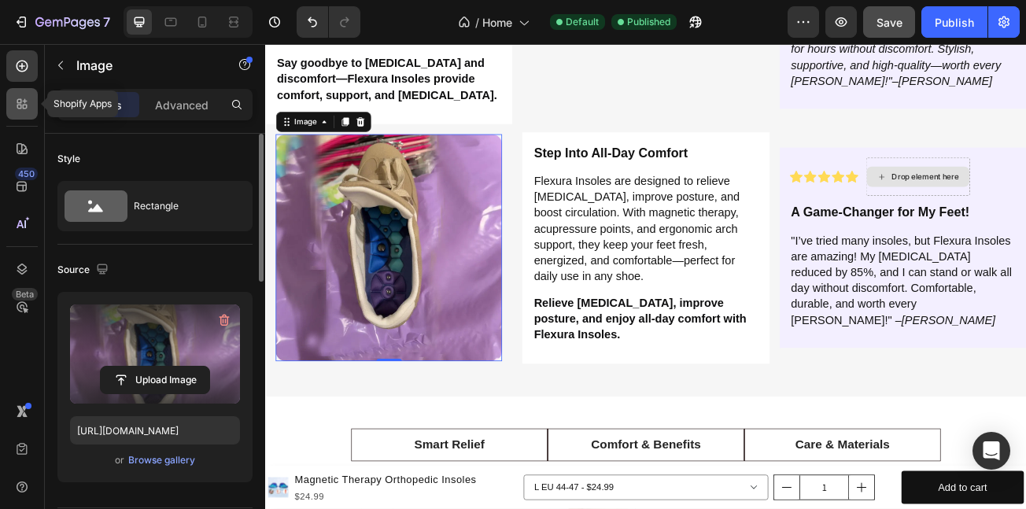
click at [15, 100] on icon at bounding box center [22, 104] width 16 height 16
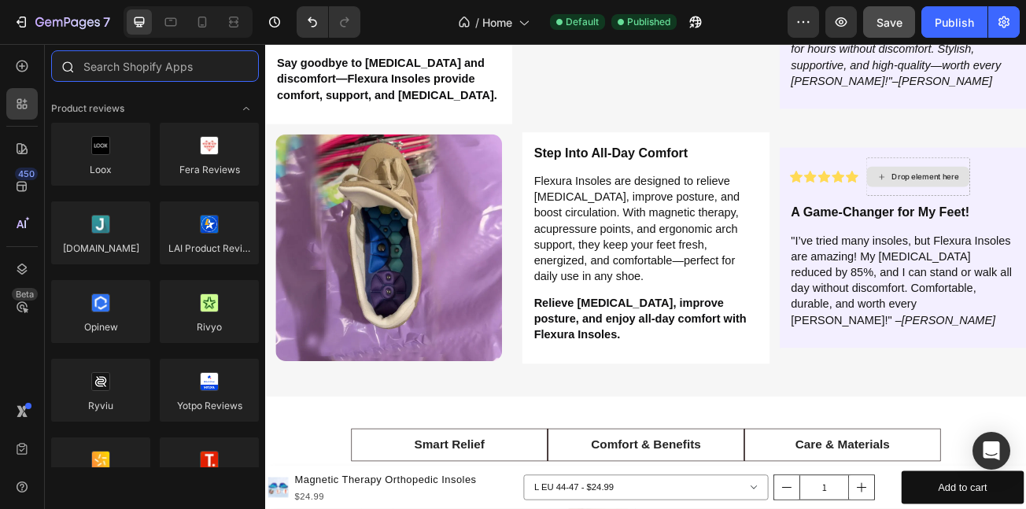
click at [141, 61] on input "text" at bounding box center [155, 65] width 208 height 31
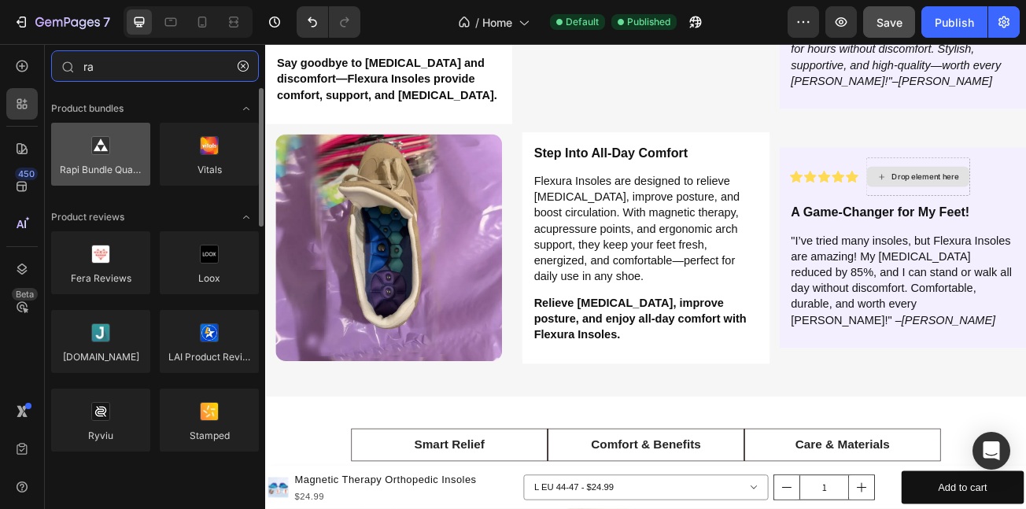
type input "ra"
click at [120, 172] on div at bounding box center [100, 154] width 99 height 63
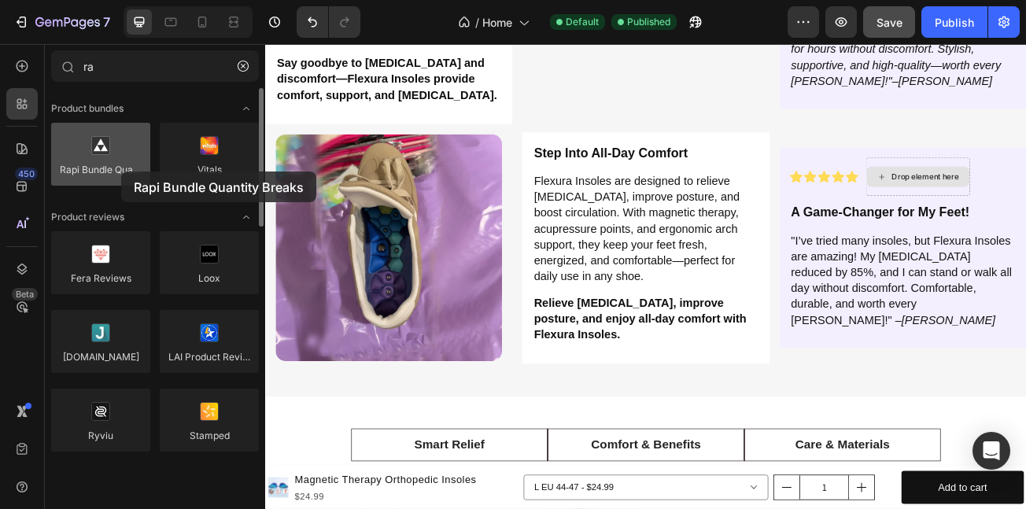
click at [121, 169] on div at bounding box center [100, 154] width 99 height 63
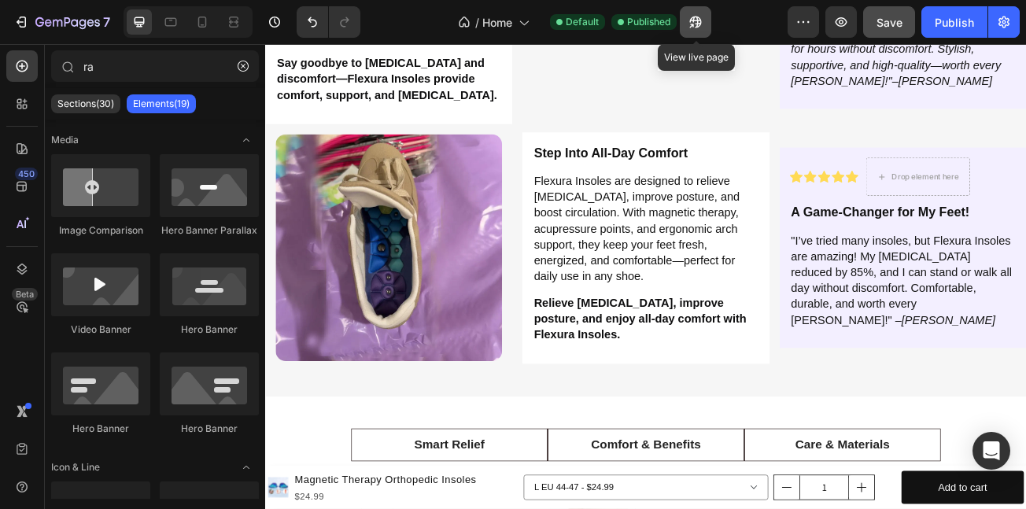
click at [688, 20] on icon "button" at bounding box center [696, 22] width 16 height 16
click at [570, 143] on div "Image Row Ultimate Comfort for Your Feet Heading Experience [MEDICAL_DATA] with…" at bounding box center [737, -1] width 944 height 287
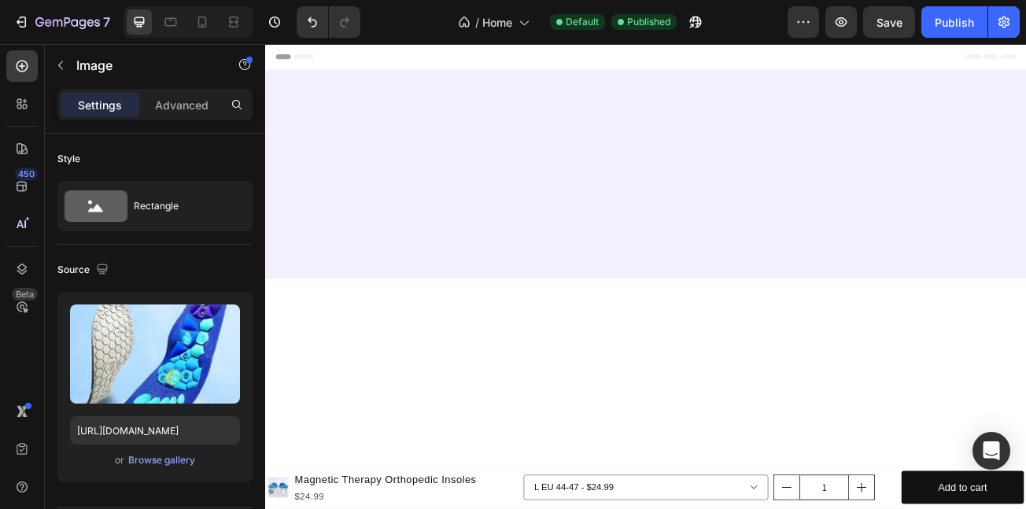
scroll to position [2845, 0]
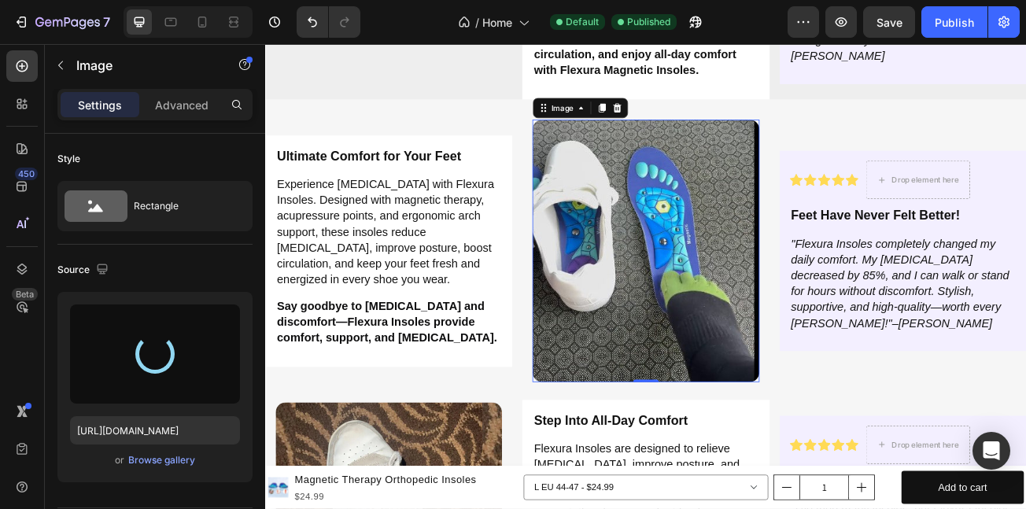
type input "https://cdn.shopify.com/s/files/1/0710/4669/3031/files/gempages_581287367915078…"
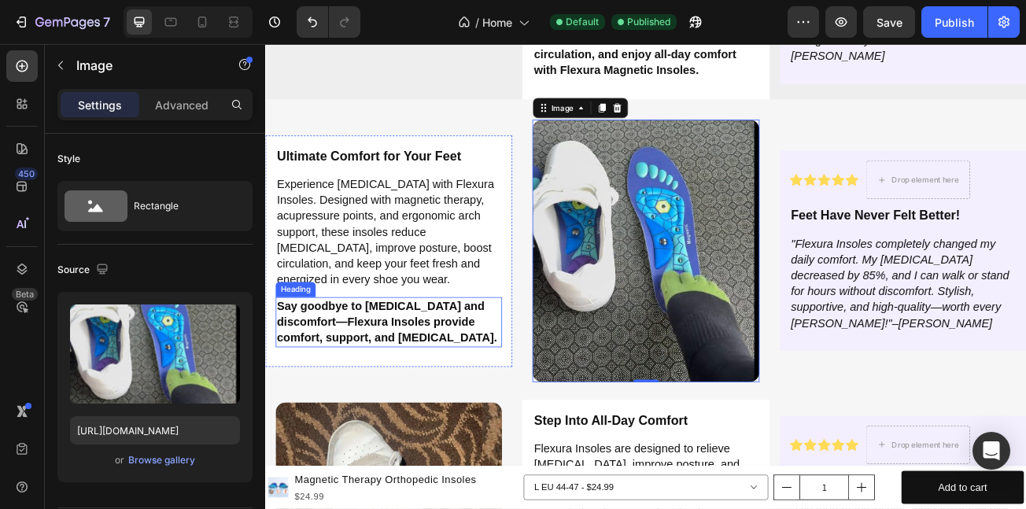
click at [489, 387] on h2 "Say goodbye to [MEDICAL_DATA] and discomfort—Flexura Insoles provide comfort, s…" at bounding box center [418, 389] width 281 height 62
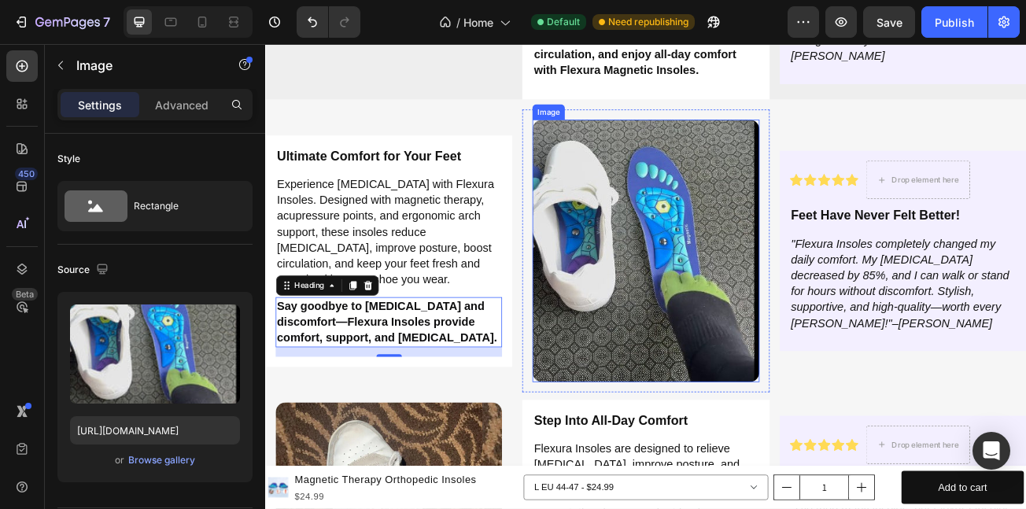
click at [671, 227] on img at bounding box center [736, 301] width 281 height 326
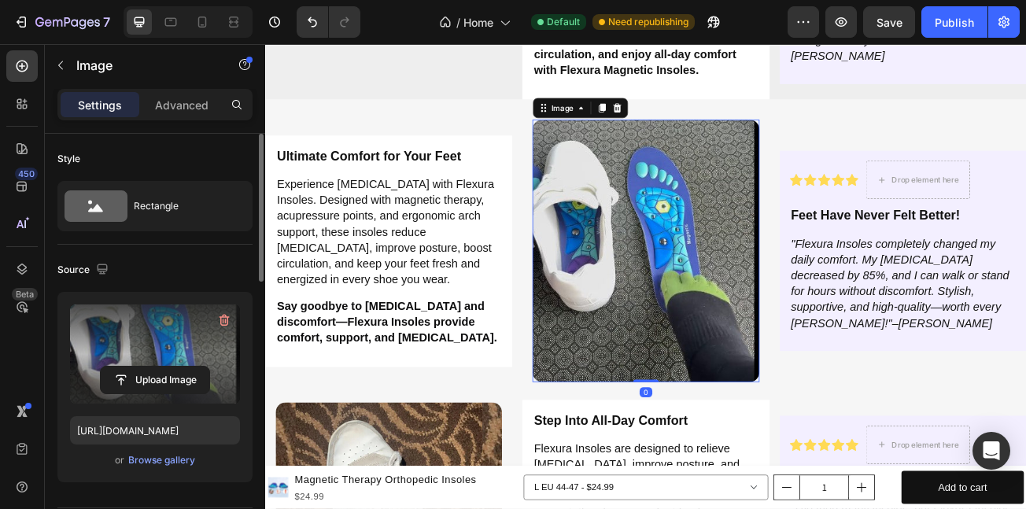
click at [133, 349] on label at bounding box center [155, 353] width 170 height 99
click at [133, 367] on input "file" at bounding box center [155, 380] width 109 height 27
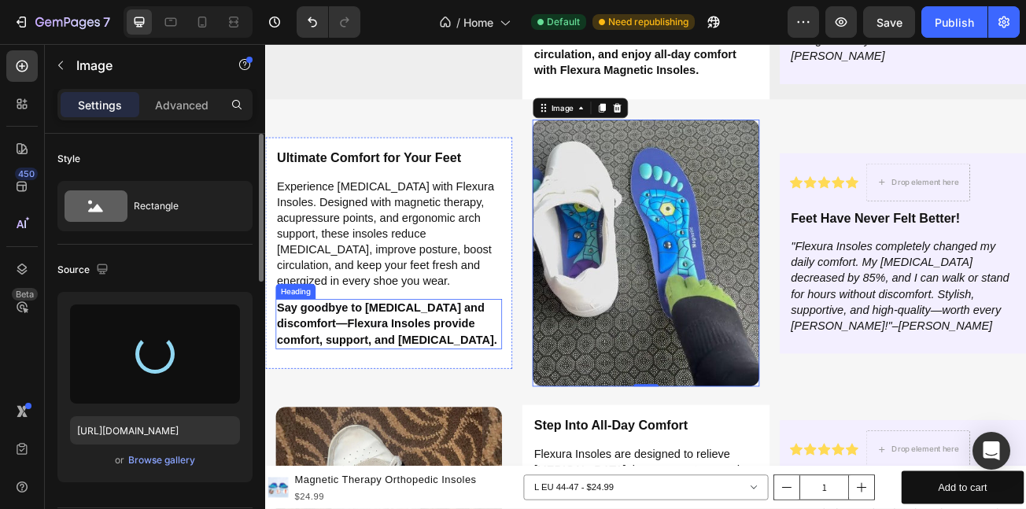
type input "https://cdn.shopify.com/s/files/1/0710/4669/3031/files/gempages_581287367915078…"
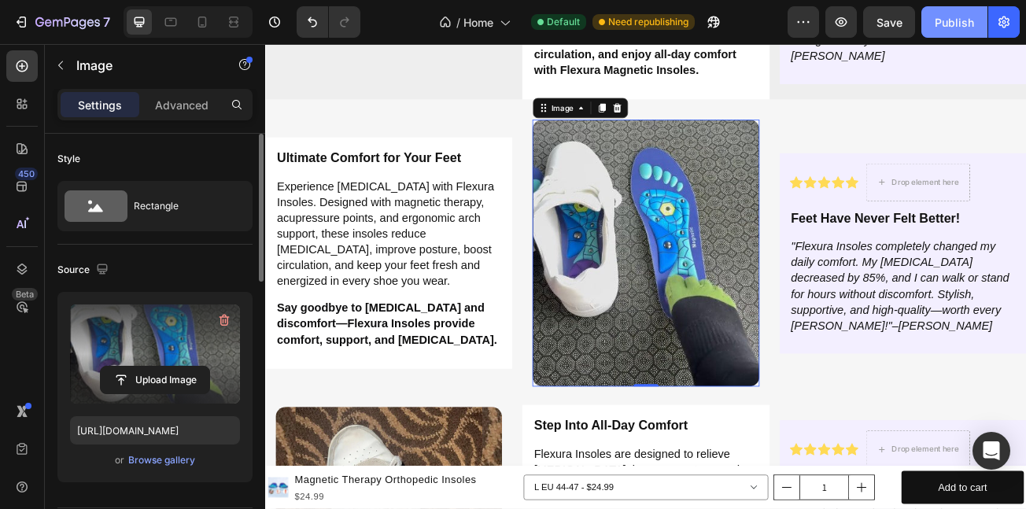
click at [935, 27] on div "Publish" at bounding box center [954, 22] width 39 height 17
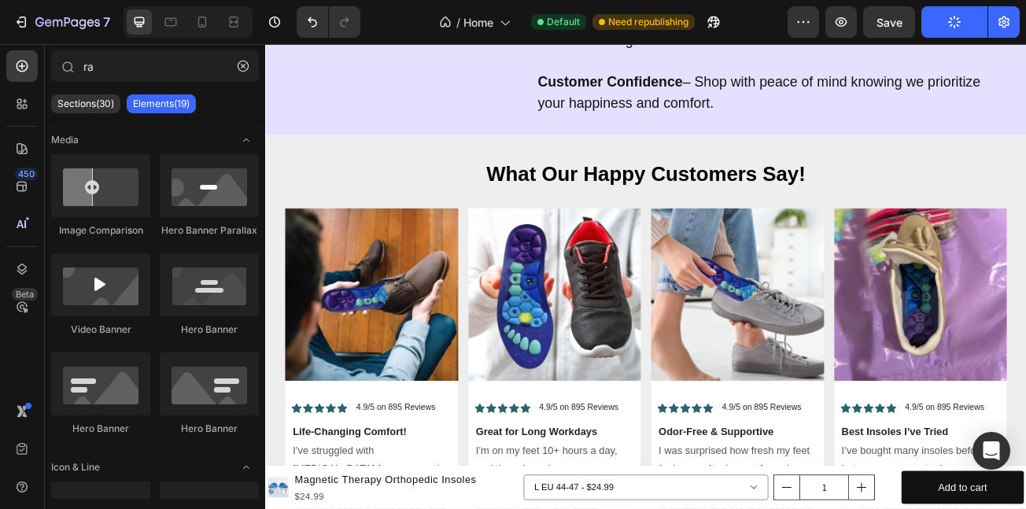
scroll to position [7558, 0]
